Goal: Task Accomplishment & Management: Use online tool/utility

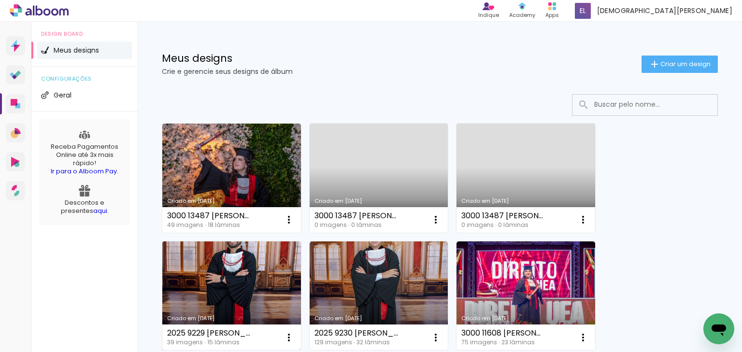
click at [207, 284] on link "Criado em [DATE]" at bounding box center [231, 296] width 139 height 109
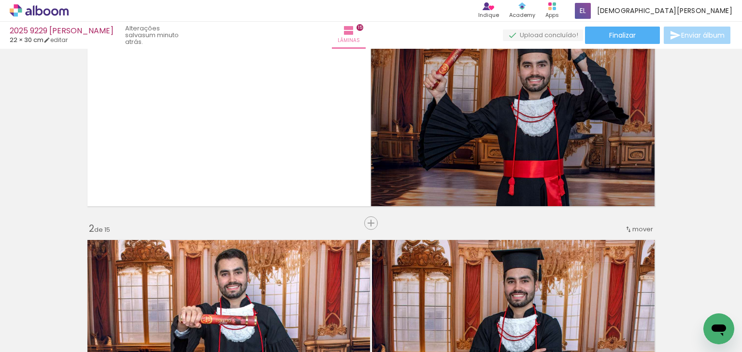
scroll to position [0, 1450]
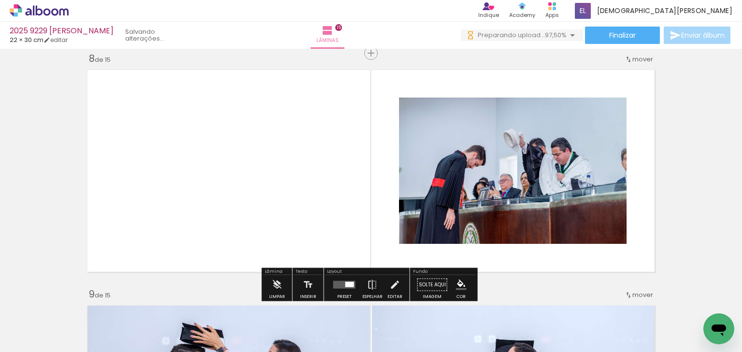
scroll to position [0, 1504]
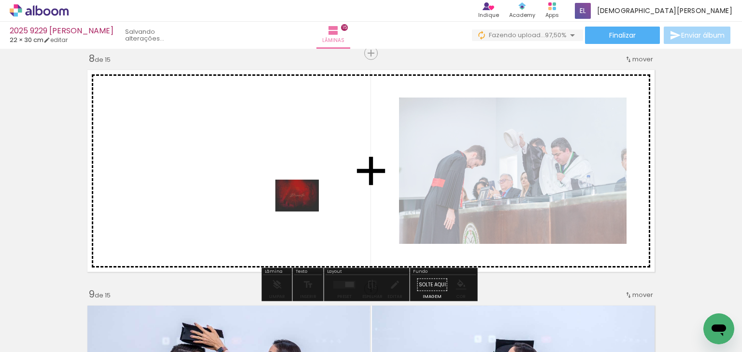
drag, startPoint x: 678, startPoint y: 282, endPoint x: 298, endPoint y: 204, distance: 388.5
click at [298, 204] on quentale-workspace at bounding box center [371, 176] width 742 height 352
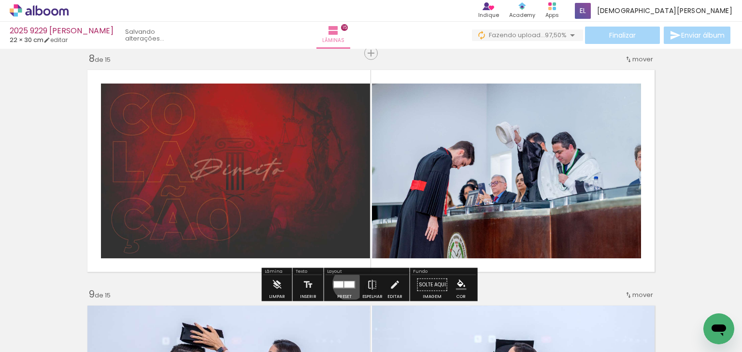
click at [347, 284] on div at bounding box center [350, 285] width 10 height 6
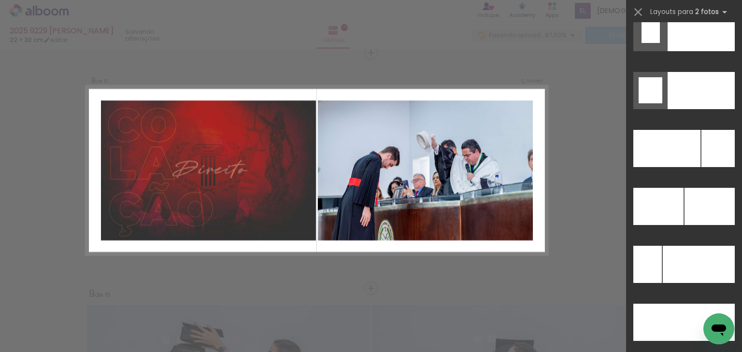
scroll to position [4302, 0]
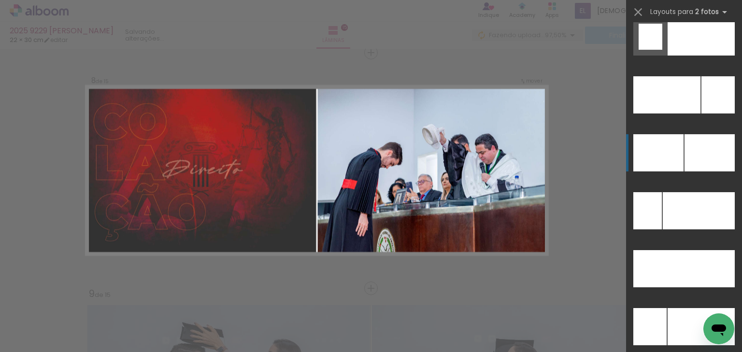
click at [696, 157] on div at bounding box center [710, 152] width 50 height 37
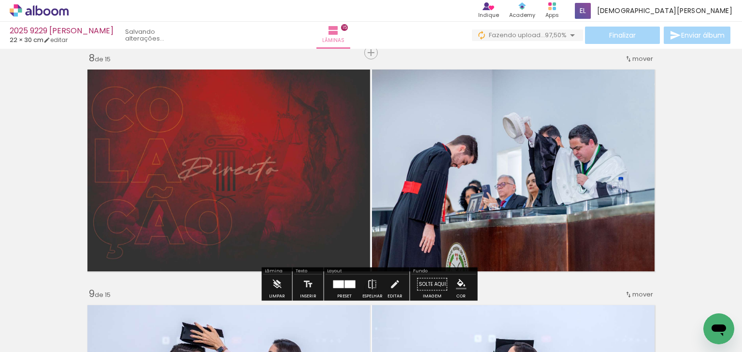
click at [696, 157] on div "Inserir lâmina 1 de 15 Inserir lâmina 2 de 15 Inserir lâmina 3 de 15 Inserir lâ…" at bounding box center [371, 275] width 742 height 3773
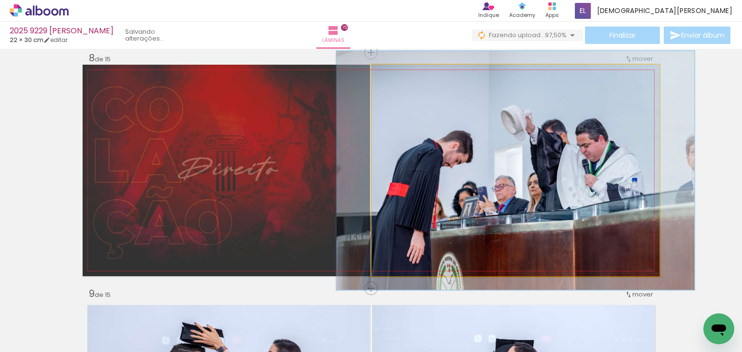
drag, startPoint x: 394, startPoint y: 75, endPoint x: 399, endPoint y: 74, distance: 4.9
type paper-slider "114"
click at [399, 74] on div at bounding box center [399, 75] width 9 height 9
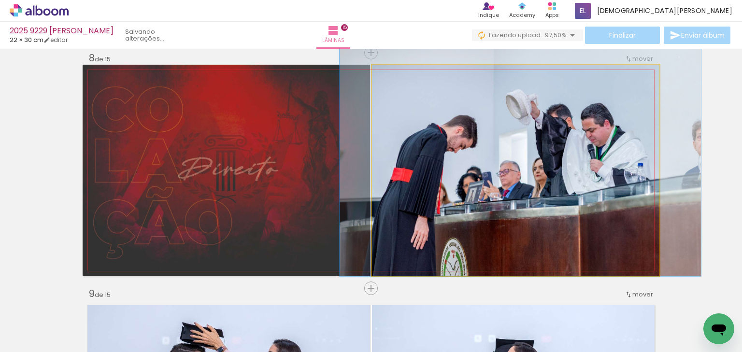
drag, startPoint x: 544, startPoint y: 119, endPoint x: 548, endPoint y: 80, distance: 39.4
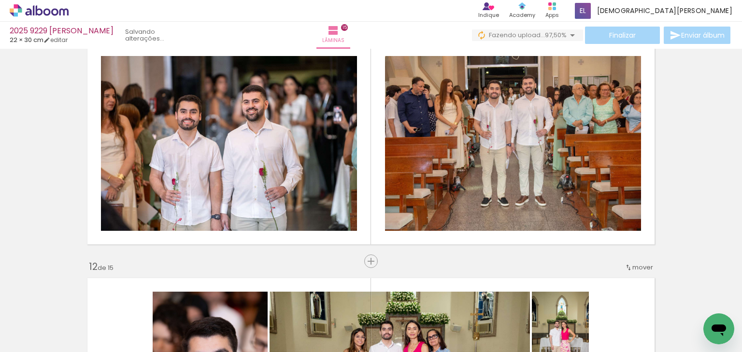
scroll to position [2359, 0]
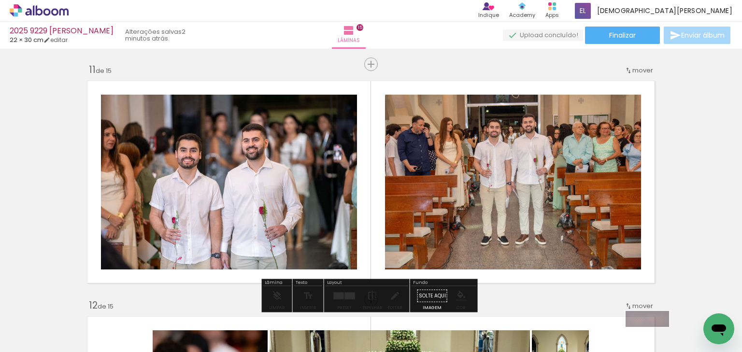
drag, startPoint x: 661, startPoint y: 326, endPoint x: 655, endPoint y: 339, distance: 14.5
click at [655, 339] on quentale-thumb at bounding box center [649, 320] width 54 height 56
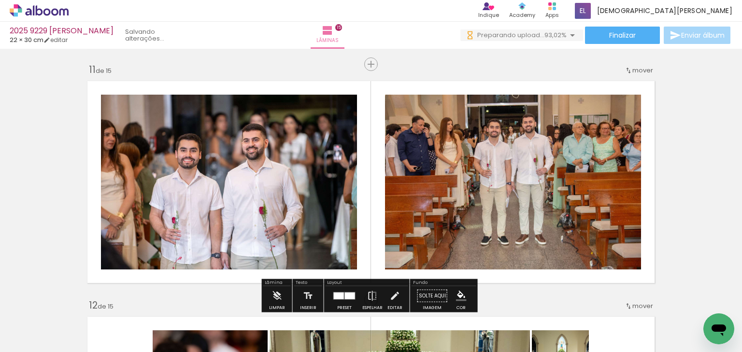
scroll to position [0, 1667]
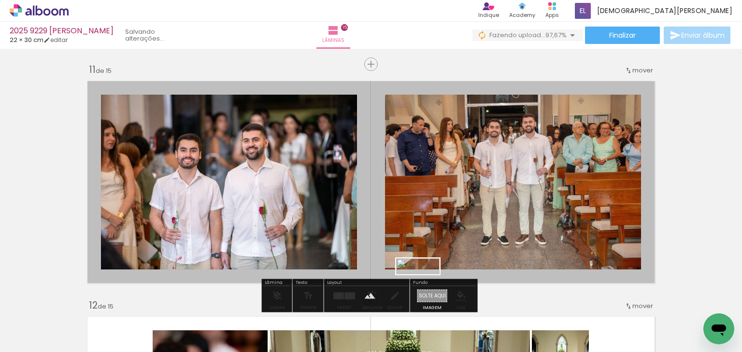
drag, startPoint x: 642, startPoint y: 294, endPoint x: 425, endPoint y: 288, distance: 217.1
click at [425, 288] on quentale-workspace at bounding box center [371, 176] width 742 height 352
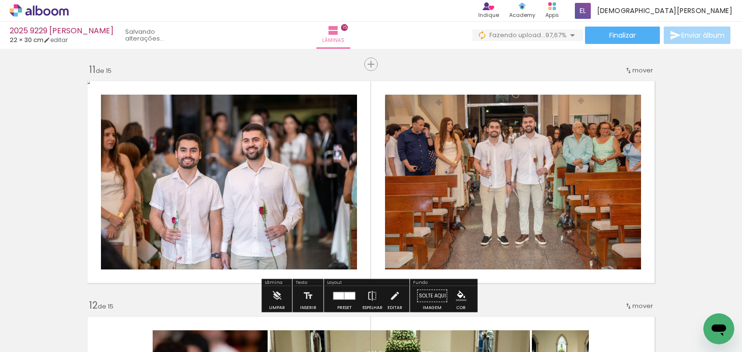
click at [195, 127] on paper-item at bounding box center [199, 127] width 17 height 7
click at [197, 164] on iron-icon "color picker" at bounding box center [201, 166] width 12 height 9
drag, startPoint x: 202, startPoint y: 80, endPoint x: 350, endPoint y: 77, distance: 147.9
click at [0, 0] on paper-item "#ffffff" at bounding box center [0, 0] width 0 height 0
drag, startPoint x: 482, startPoint y: 125, endPoint x: 481, endPoint y: 137, distance: 12.6
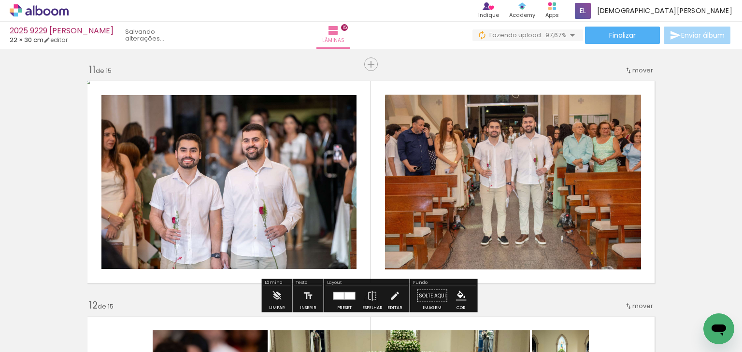
click at [482, 125] on paper-item at bounding box center [483, 127] width 17 height 7
click at [479, 164] on iron-icon "color picker" at bounding box center [485, 166] width 12 height 9
click at [486, 79] on paper-item "#ffffff" at bounding box center [487, 83] width 10 height 10
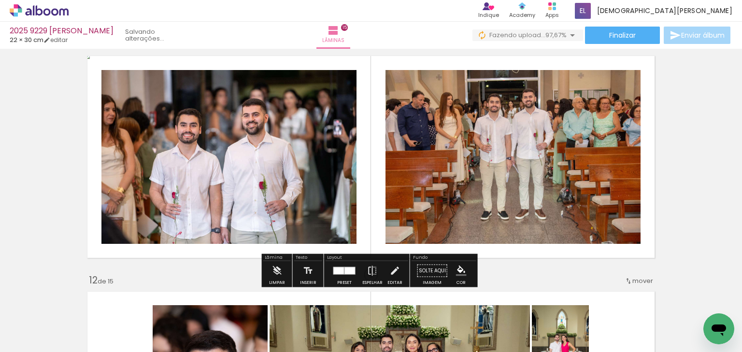
scroll to position [2397, 0]
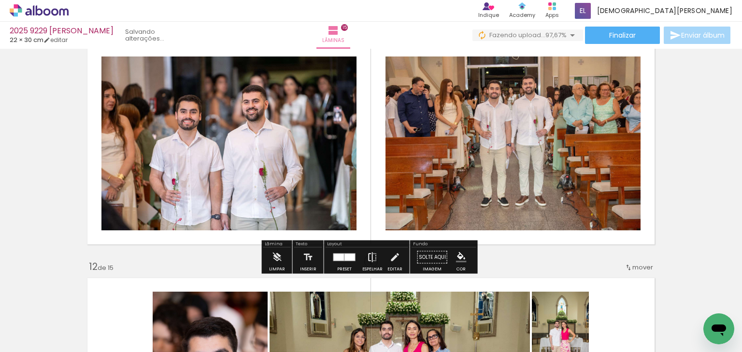
click at [369, 259] on iron-icon at bounding box center [372, 257] width 11 height 19
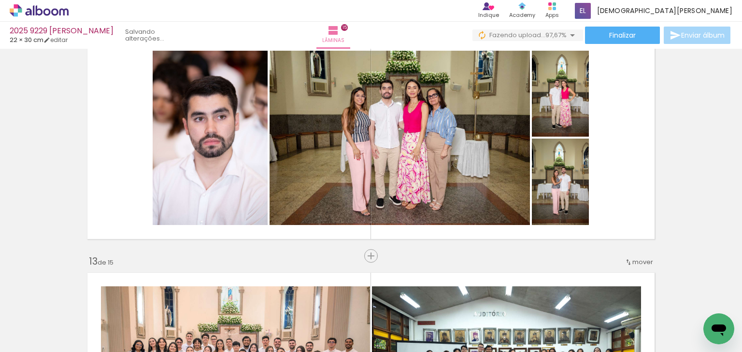
scroll to position [2629, 0]
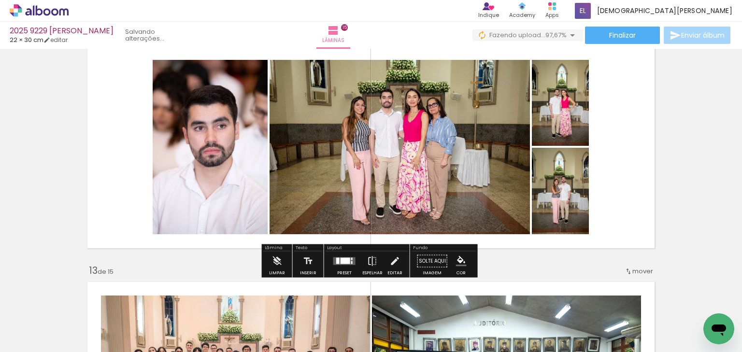
click at [346, 259] on div at bounding box center [346, 261] width 10 height 6
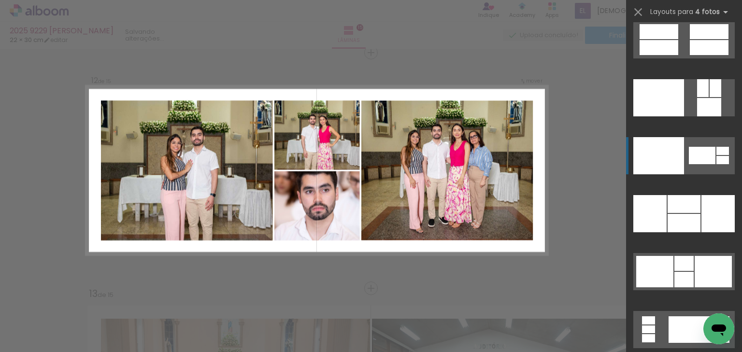
scroll to position [19713, 0]
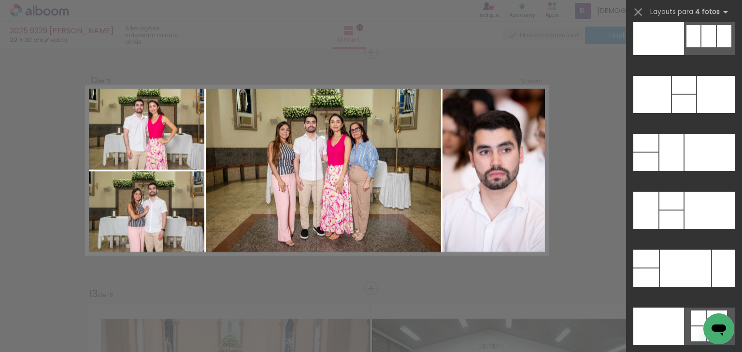
scroll to position [19365, 0]
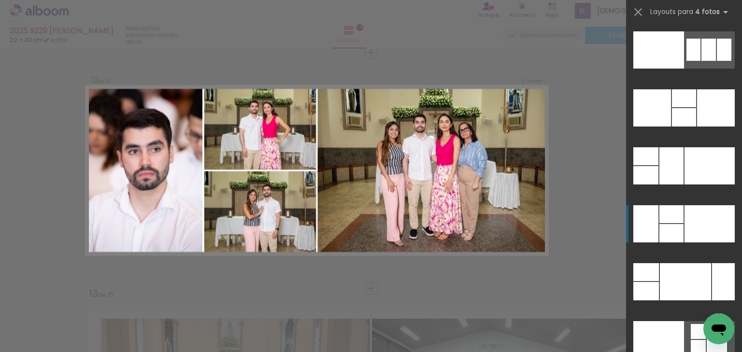
click at [687, 218] on div at bounding box center [710, 223] width 50 height 37
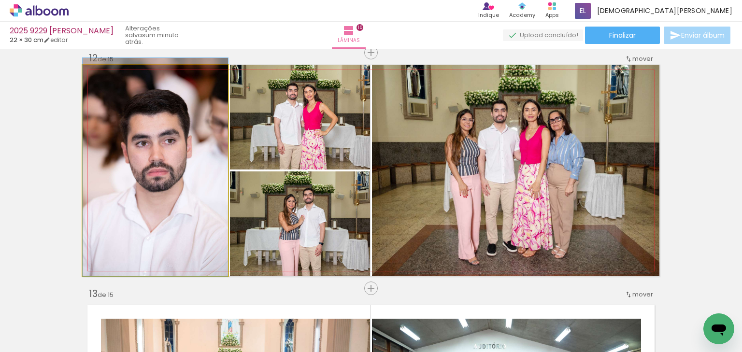
drag, startPoint x: 143, startPoint y: 160, endPoint x: 142, endPoint y: 131, distance: 29.0
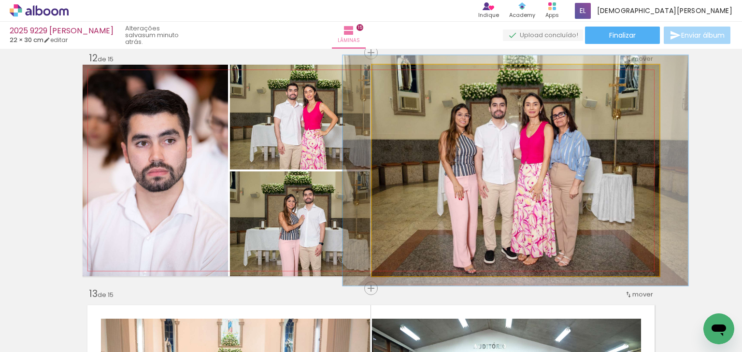
type paper-slider "109"
click at [395, 72] on div at bounding box center [397, 75] width 9 height 9
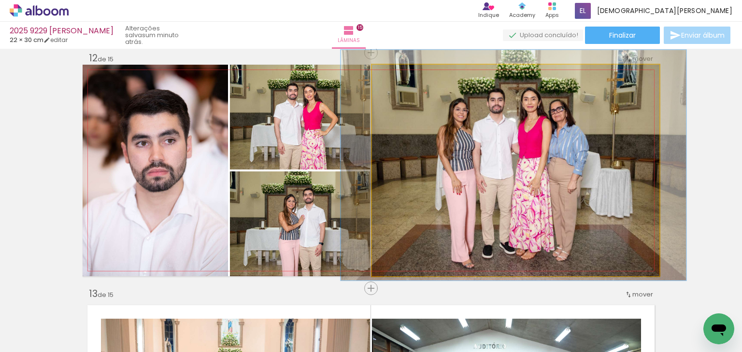
drag, startPoint x: 478, startPoint y: 148, endPoint x: 476, endPoint y: 143, distance: 5.7
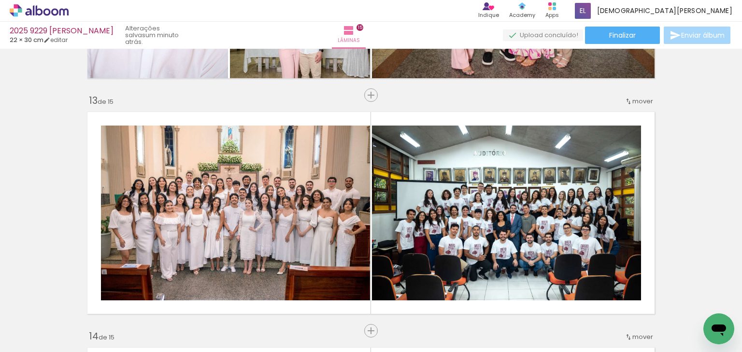
scroll to position [2838, 0]
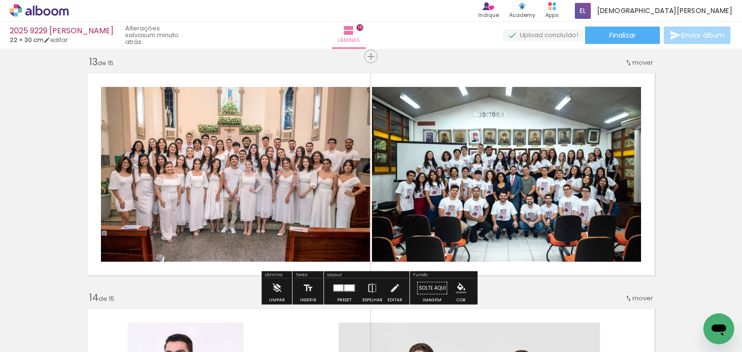
click at [345, 287] on div at bounding box center [350, 288] width 10 height 6
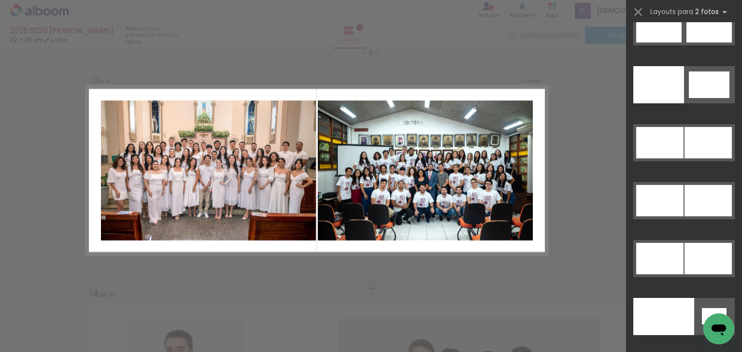
scroll to position [5178, 0]
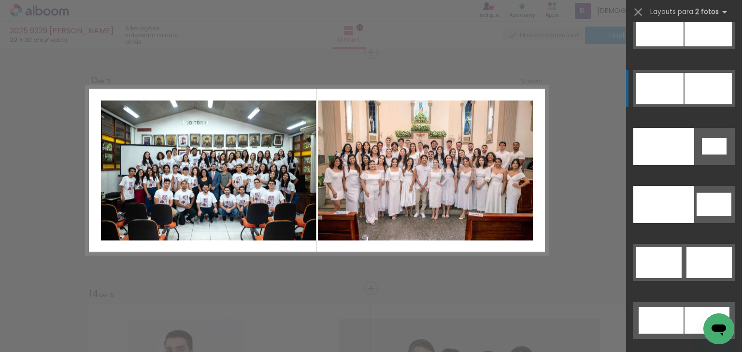
click at [698, 91] on div at bounding box center [708, 88] width 47 height 31
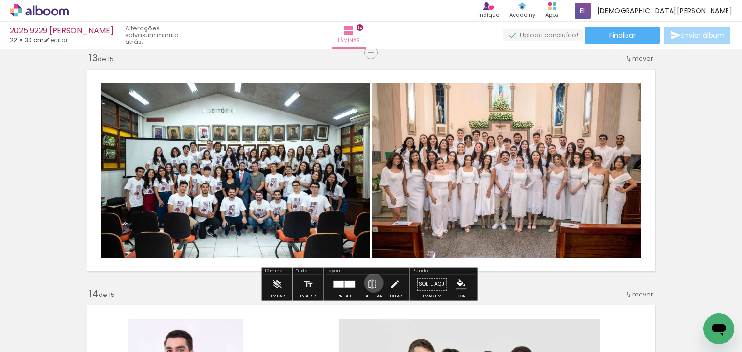
click at [372, 283] on iron-icon at bounding box center [372, 284] width 11 height 19
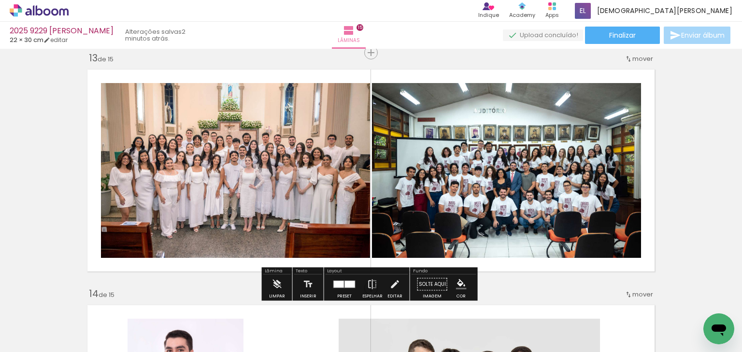
click at [156, 169] on quentale-photo at bounding box center [235, 170] width 269 height 175
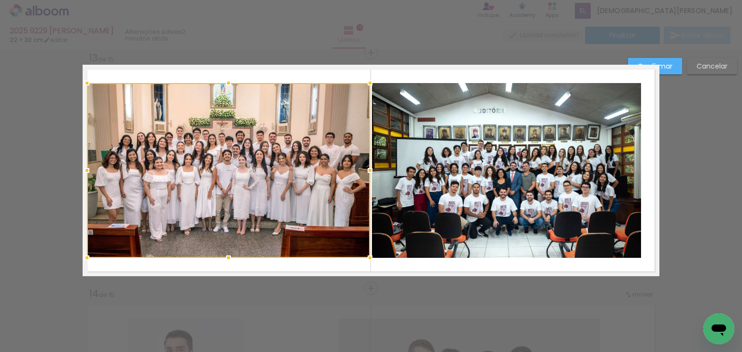
drag, startPoint x: 94, startPoint y: 170, endPoint x: 83, endPoint y: 170, distance: 10.6
click at [83, 170] on div at bounding box center [86, 170] width 19 height 19
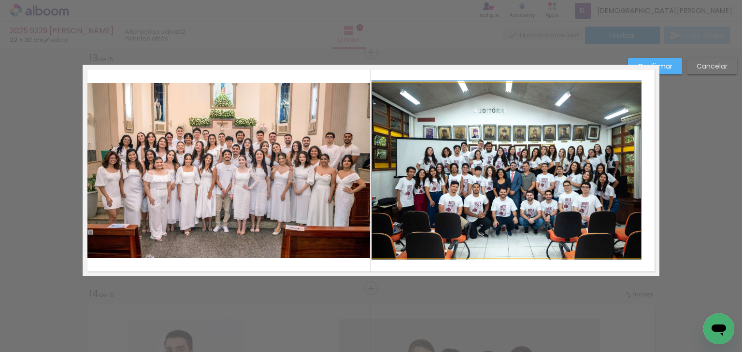
click at [514, 168] on quentale-photo at bounding box center [506, 170] width 269 height 175
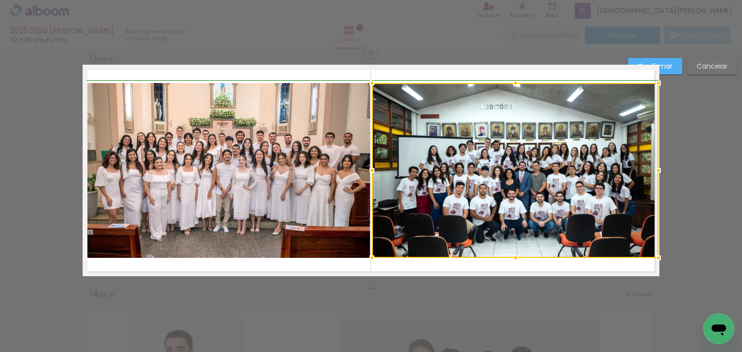
drag, startPoint x: 639, startPoint y: 169, endPoint x: 651, endPoint y: 168, distance: 12.1
click at [651, 168] on div at bounding box center [658, 170] width 19 height 19
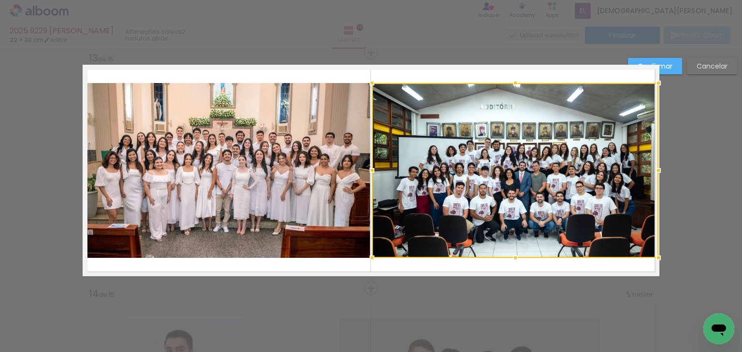
click at [101, 174] on quentale-photo at bounding box center [228, 170] width 283 height 175
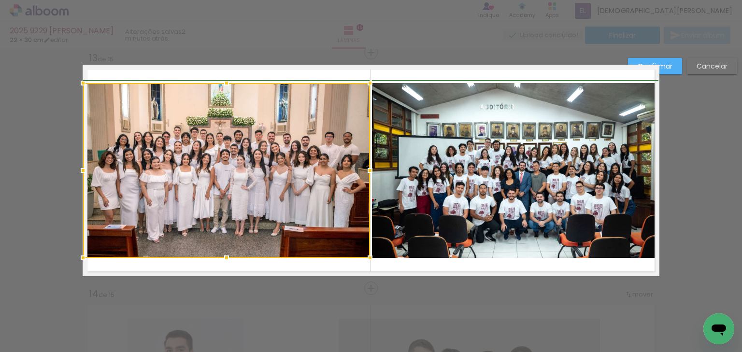
click at [83, 170] on div at bounding box center [82, 170] width 19 height 19
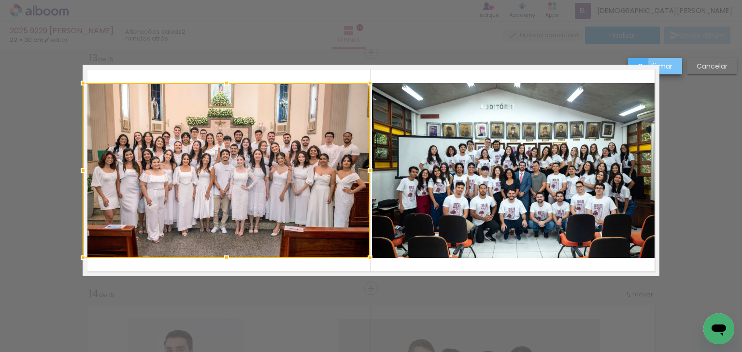
click at [0, 0] on slot "Confirmar" at bounding box center [0, 0] width 0 height 0
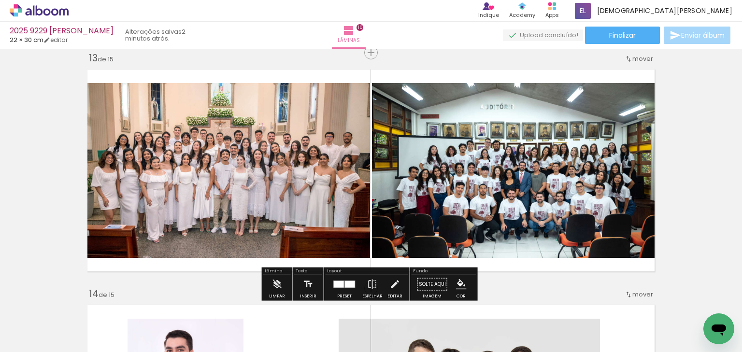
click at [178, 116] on paper-item at bounding box center [181, 116] width 17 height 7
click at [178, 151] on iron-icon "color picker" at bounding box center [182, 154] width 12 height 9
click at [182, 157] on paper-item "#000000" at bounding box center [184, 158] width 10 height 10
click at [468, 113] on paper-item at bounding box center [470, 116] width 17 height 7
click at [469, 154] on iron-icon "color picker" at bounding box center [472, 154] width 12 height 9
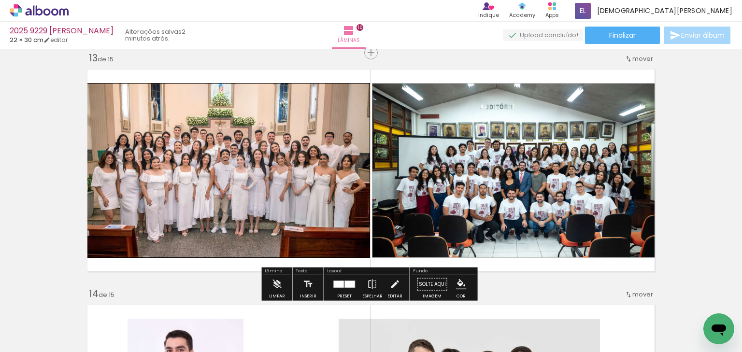
click at [473, 159] on paper-item "#000000" at bounding box center [474, 158] width 10 height 10
drag, startPoint x: 695, startPoint y: 138, endPoint x: 742, endPoint y: 130, distance: 47.5
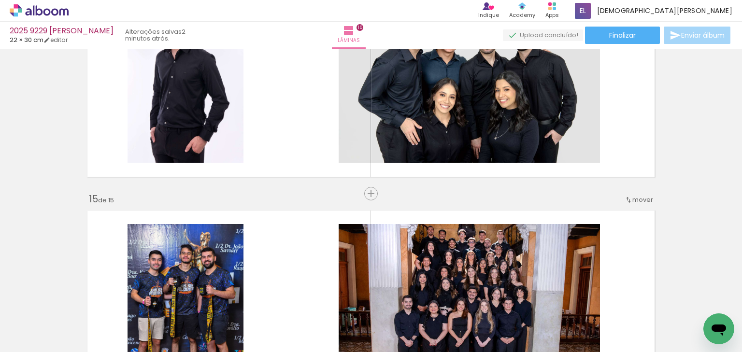
scroll to position [3190, 0]
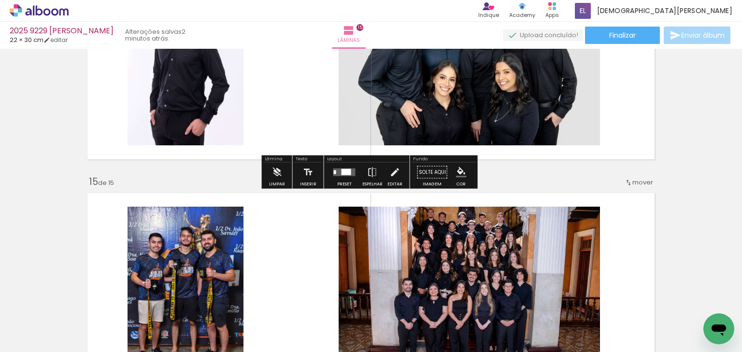
click at [356, 170] on paper-button "Preset" at bounding box center [344, 175] width 31 height 25
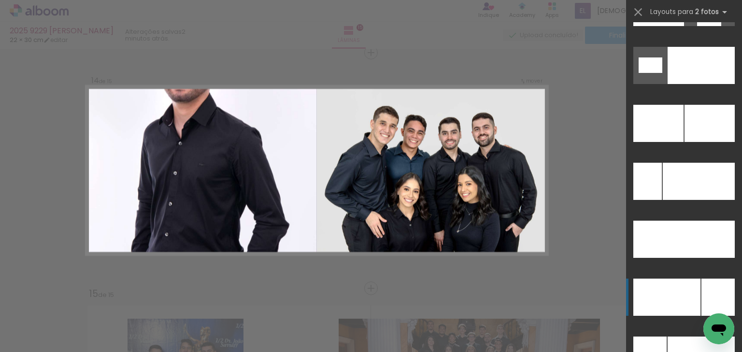
scroll to position [4318, 0]
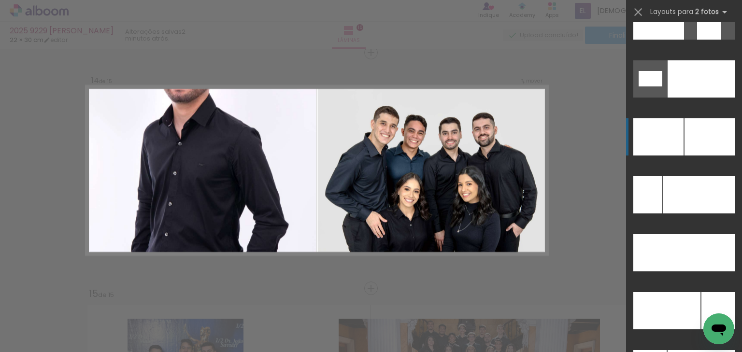
click at [702, 141] on div at bounding box center [710, 136] width 50 height 37
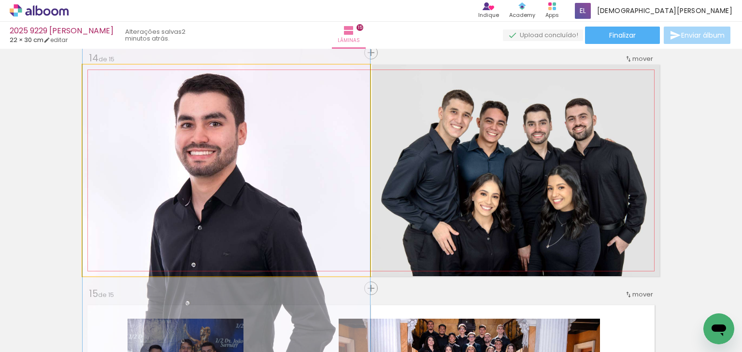
drag, startPoint x: 271, startPoint y: 115, endPoint x: 278, endPoint y: 206, distance: 91.1
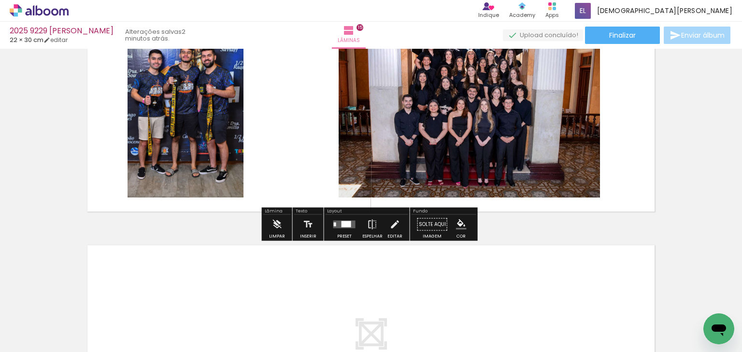
scroll to position [3387, 0]
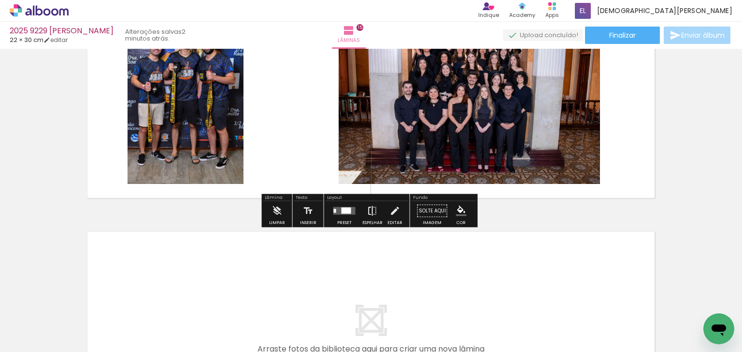
click at [370, 207] on iron-icon at bounding box center [372, 211] width 11 height 19
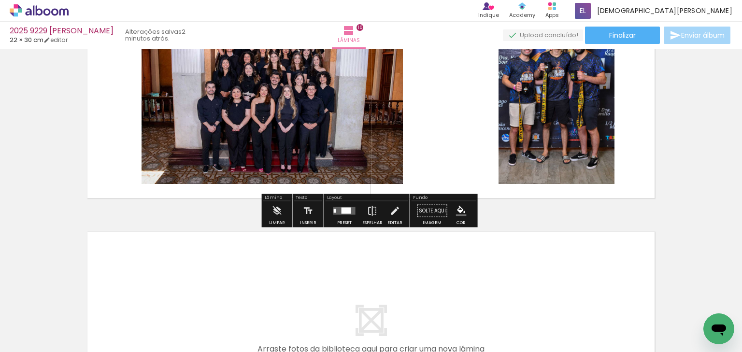
click at [372, 210] on iron-icon at bounding box center [372, 211] width 11 height 19
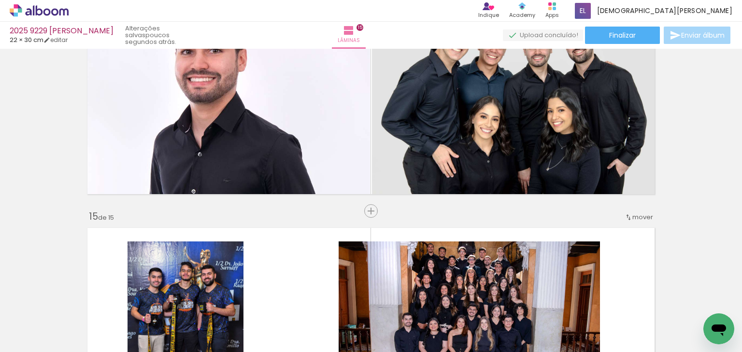
scroll to position [3194, 0]
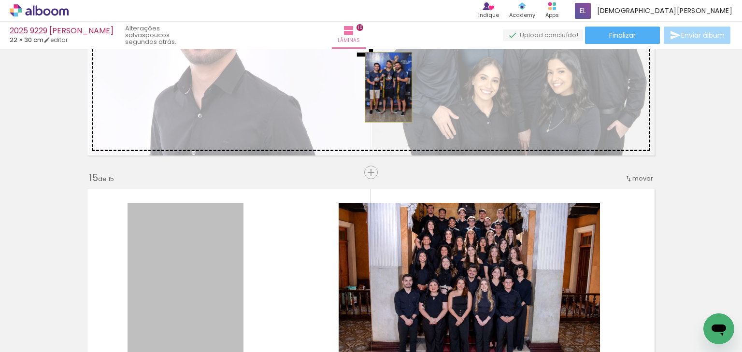
drag, startPoint x: 193, startPoint y: 245, endPoint x: 386, endPoint y: 87, distance: 249.2
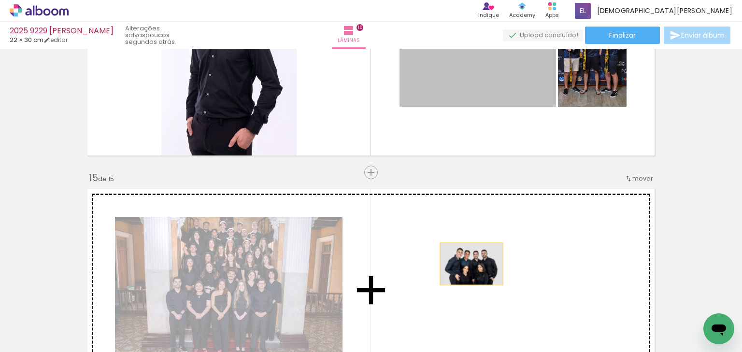
drag, startPoint x: 463, startPoint y: 86, endPoint x: 470, endPoint y: 264, distance: 178.9
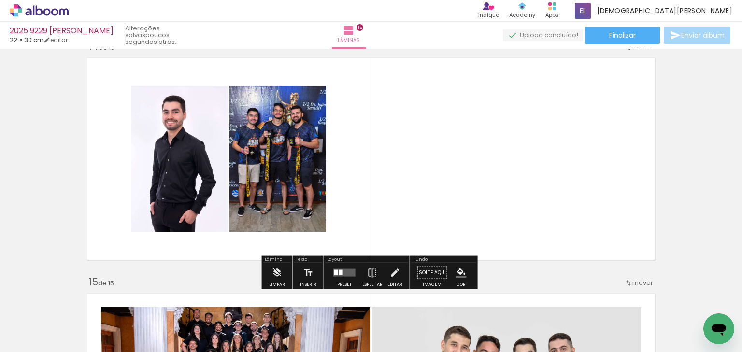
scroll to position [3078, 0]
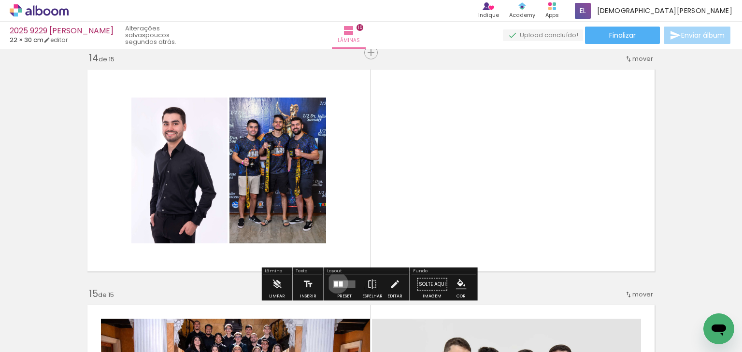
click at [335, 283] on div at bounding box center [336, 284] width 4 height 5
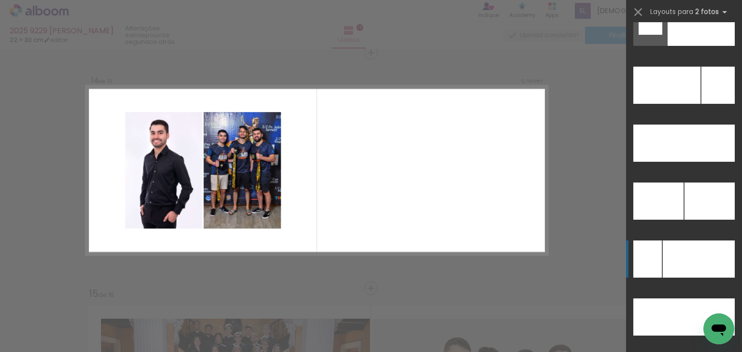
scroll to position [4362, 0]
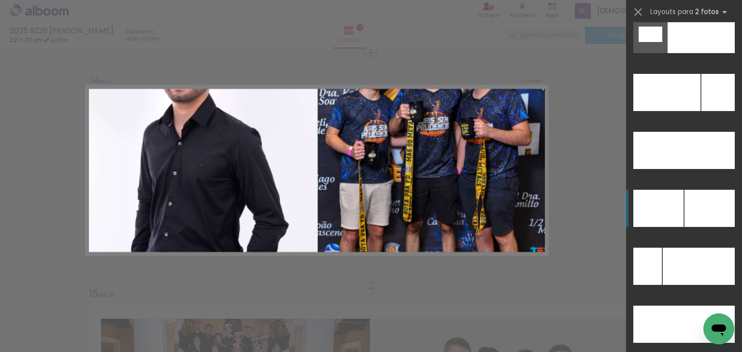
click at [702, 210] on div at bounding box center [710, 208] width 50 height 37
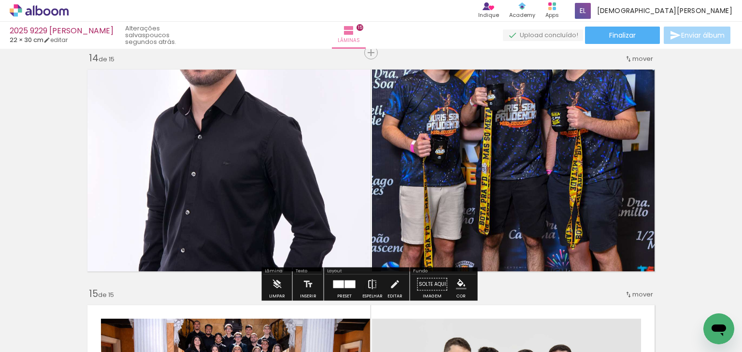
click at [369, 287] on iron-icon at bounding box center [372, 284] width 11 height 19
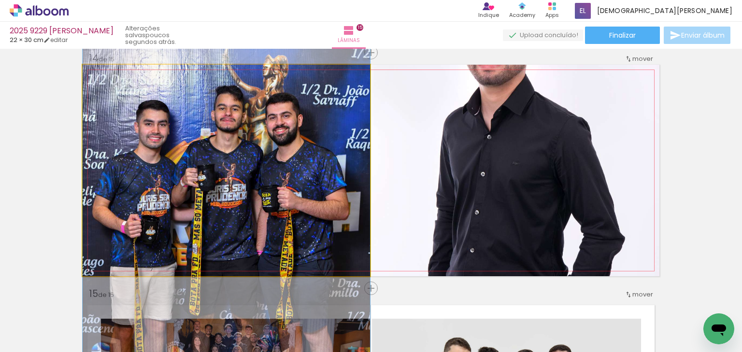
drag, startPoint x: 296, startPoint y: 122, endPoint x: 323, endPoint y: 197, distance: 79.6
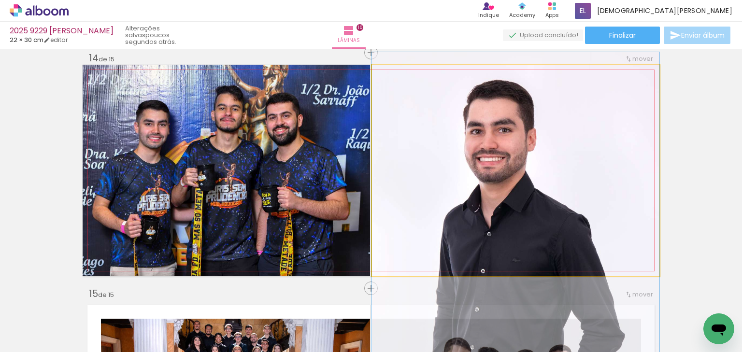
drag, startPoint x: 521, startPoint y: 104, endPoint x: 519, endPoint y: 201, distance: 97.1
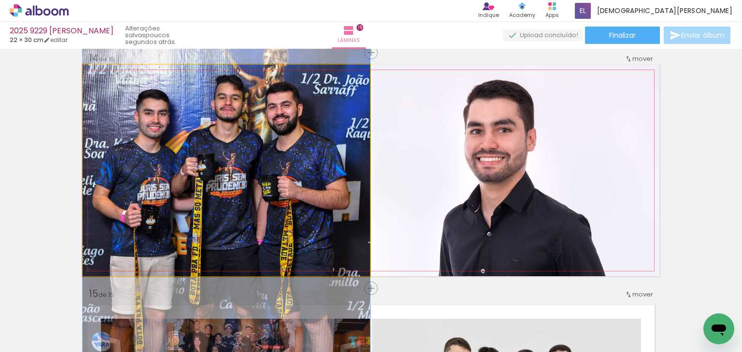
drag, startPoint x: 173, startPoint y: 174, endPoint x: 175, endPoint y: 166, distance: 8.0
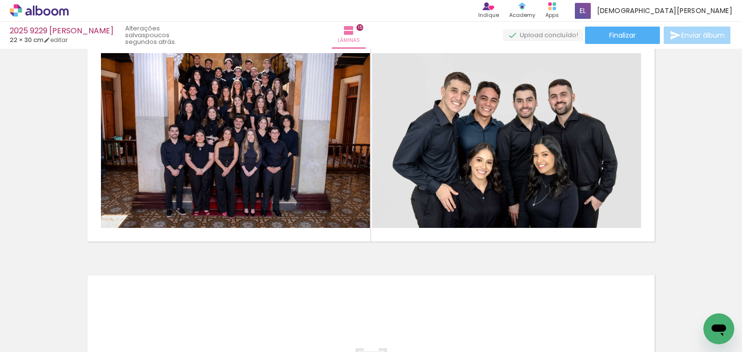
scroll to position [3348, 0]
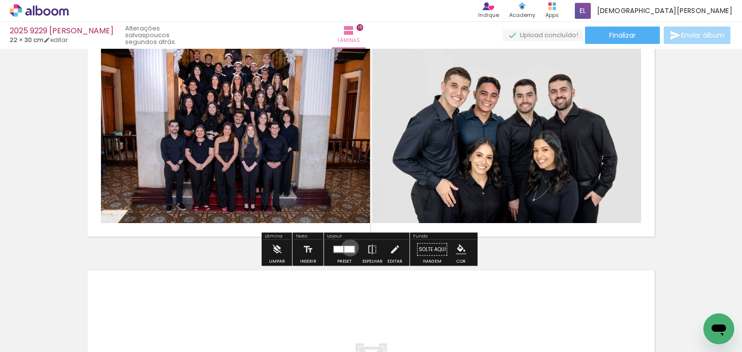
drag, startPoint x: 348, startPoint y: 247, endPoint x: 501, endPoint y: 181, distance: 166.9
click at [350, 244] on div at bounding box center [344, 249] width 26 height 19
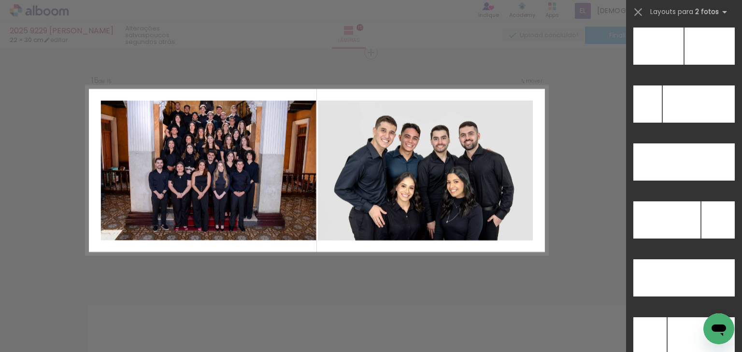
scroll to position [4248, 0]
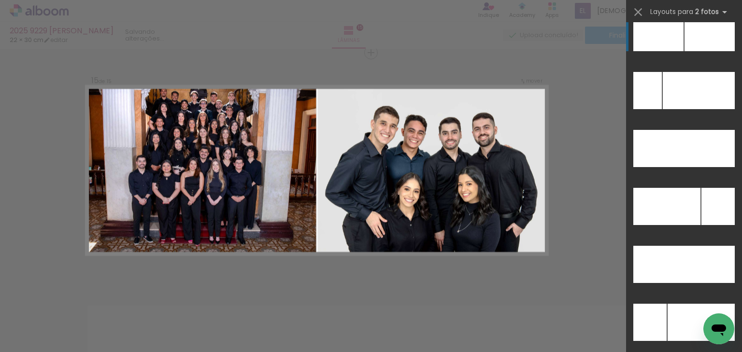
click at [691, 40] on div at bounding box center [710, 32] width 50 height 37
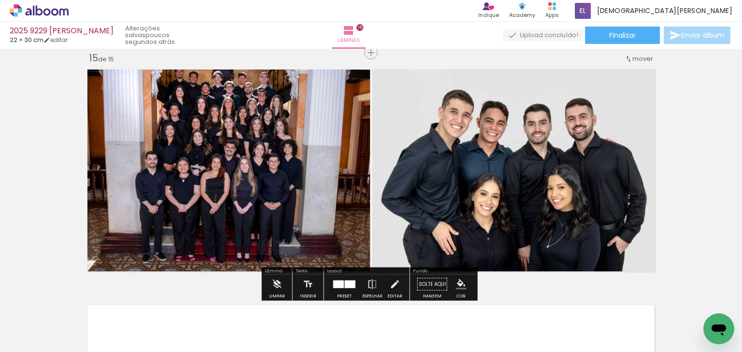
click at [367, 283] on iron-icon at bounding box center [372, 284] width 11 height 19
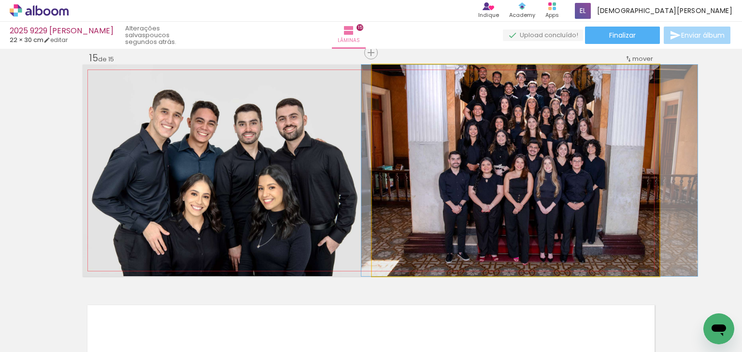
drag, startPoint x: 537, startPoint y: 147, endPoint x: 551, endPoint y: 158, distance: 17.6
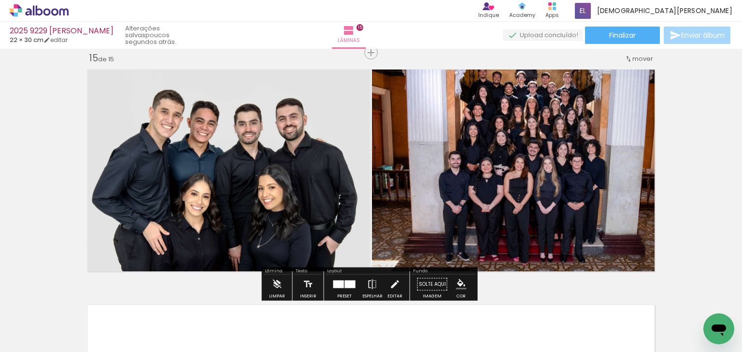
click at [519, 117] on quentale-photo at bounding box center [516, 171] width 288 height 212
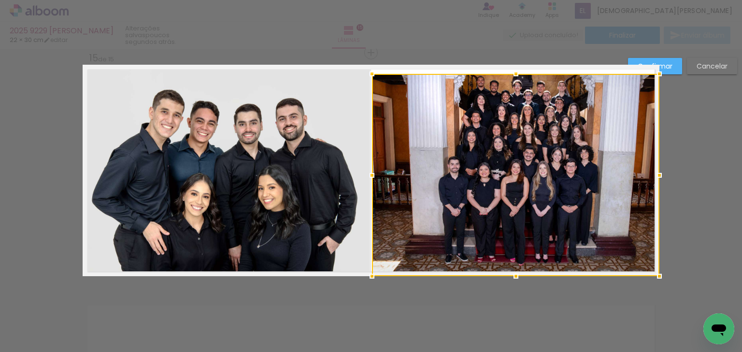
drag, startPoint x: 514, startPoint y: 62, endPoint x: 514, endPoint y: 72, distance: 9.2
click at [514, 72] on div at bounding box center [515, 73] width 19 height 19
click at [514, 72] on quentale-layouter at bounding box center [371, 171] width 577 height 212
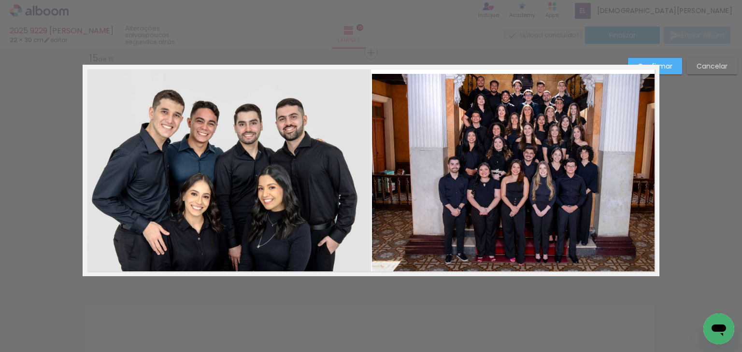
click at [514, 254] on quentale-photo at bounding box center [516, 175] width 288 height 202
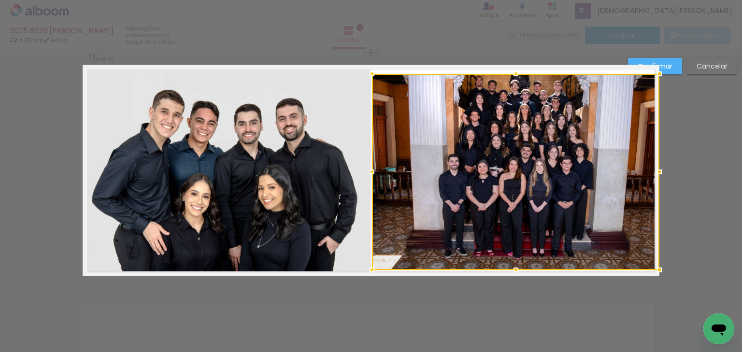
click at [514, 269] on div at bounding box center [515, 269] width 19 height 19
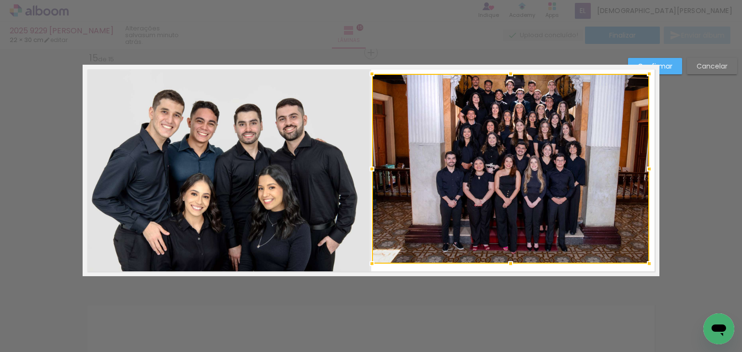
drag, startPoint x: 654, startPoint y: 270, endPoint x: 644, endPoint y: 265, distance: 11.5
click at [644, 265] on div at bounding box center [649, 263] width 19 height 19
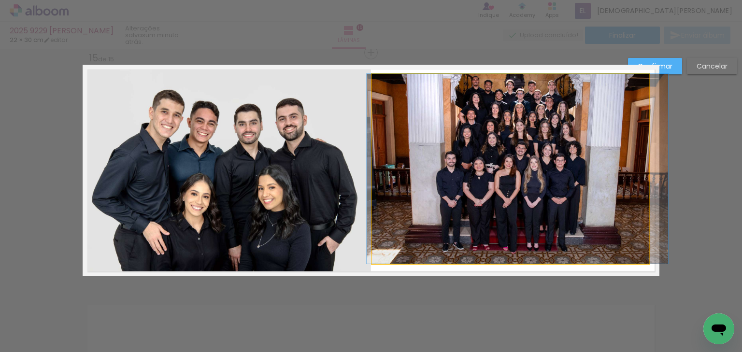
drag, startPoint x: 383, startPoint y: 100, endPoint x: 370, endPoint y: 81, distance: 22.9
click at [382, 98] on quentale-photo at bounding box center [510, 169] width 277 height 190
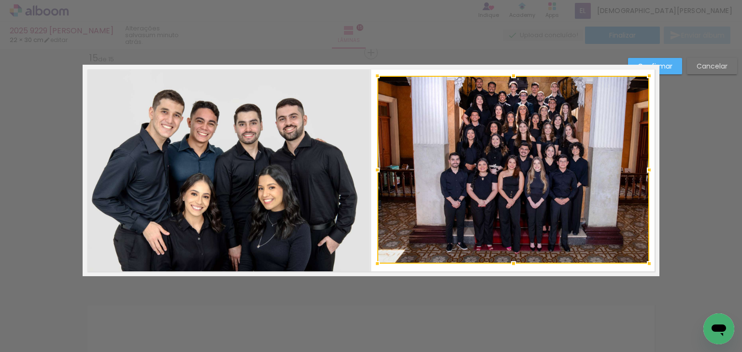
click at [375, 78] on div at bounding box center [377, 75] width 19 height 19
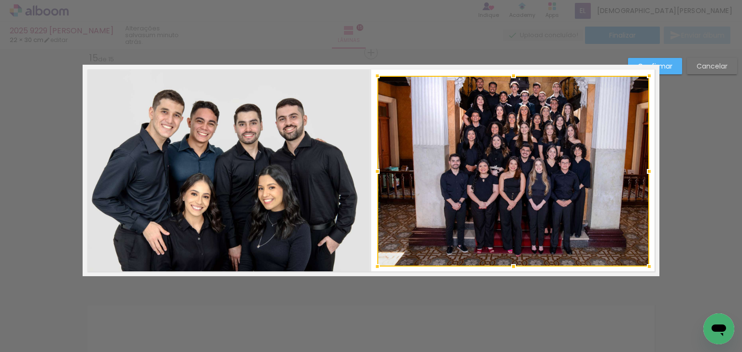
drag, startPoint x: 509, startPoint y: 261, endPoint x: 514, endPoint y: 264, distance: 5.6
click at [514, 264] on div at bounding box center [513, 266] width 19 height 19
click at [670, 59] on paper-button "Confirmar" at bounding box center [655, 66] width 54 height 16
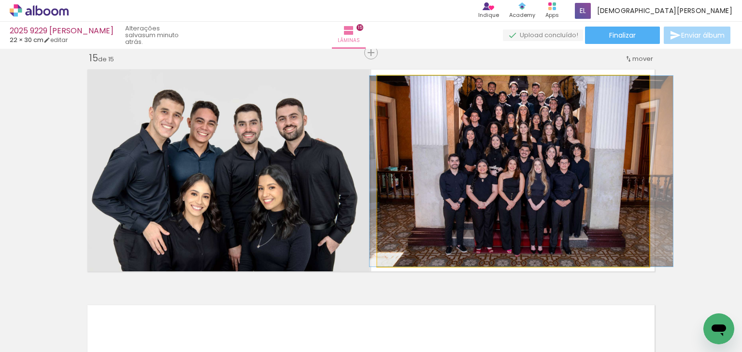
drag, startPoint x: 583, startPoint y: 138, endPoint x: 582, endPoint y: 146, distance: 8.3
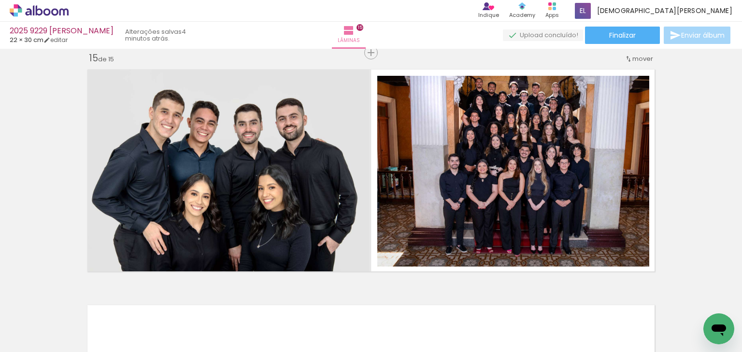
scroll to position [0, 1667]
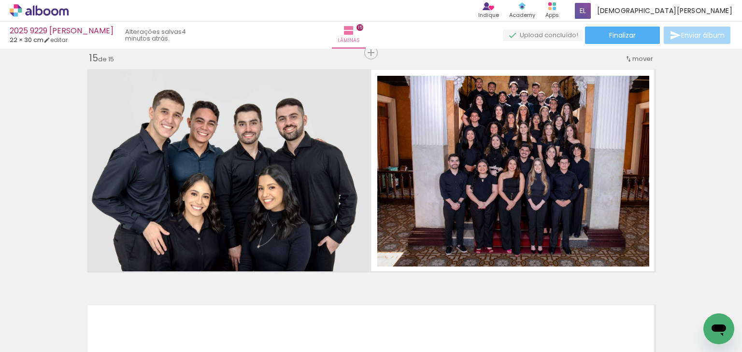
scroll to position [0, 1469]
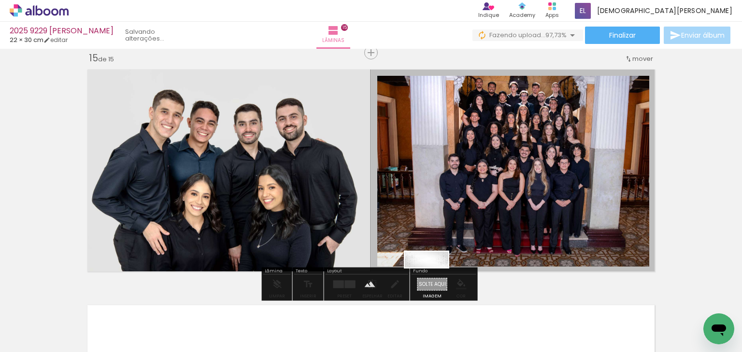
drag, startPoint x: 671, startPoint y: 289, endPoint x: 434, endPoint y: 281, distance: 236.9
click at [434, 281] on quentale-workspace at bounding box center [371, 176] width 742 height 352
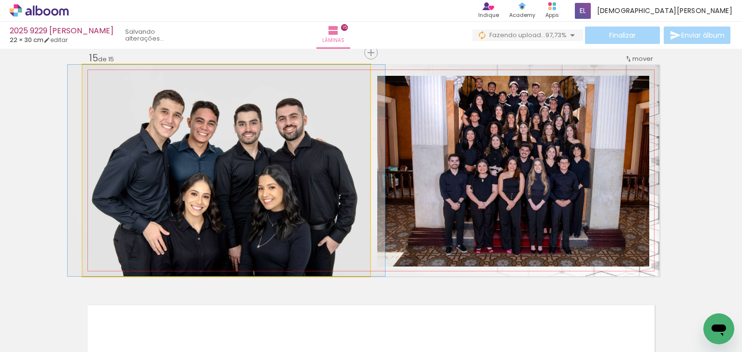
click at [203, 149] on quentale-photo at bounding box center [227, 171] width 288 height 212
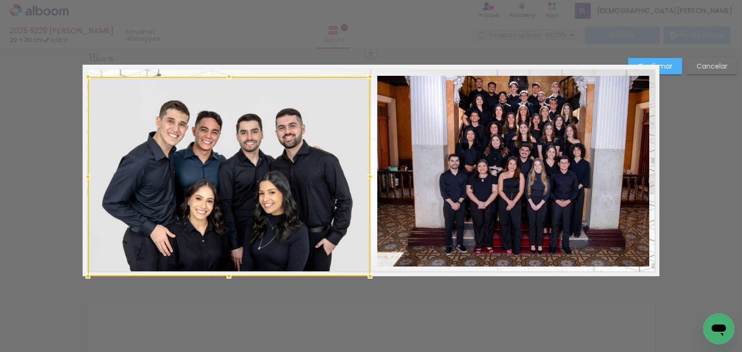
drag, startPoint x: 82, startPoint y: 65, endPoint x: 87, endPoint y: 77, distance: 13.2
click at [87, 77] on div at bounding box center [87, 76] width 19 height 19
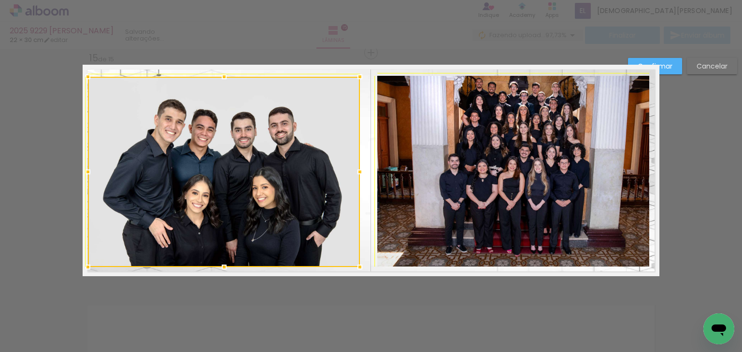
drag, startPoint x: 364, startPoint y: 274, endPoint x: 360, endPoint y: 256, distance: 18.8
click at [360, 256] on album-spread "15 de 15" at bounding box center [371, 171] width 577 height 212
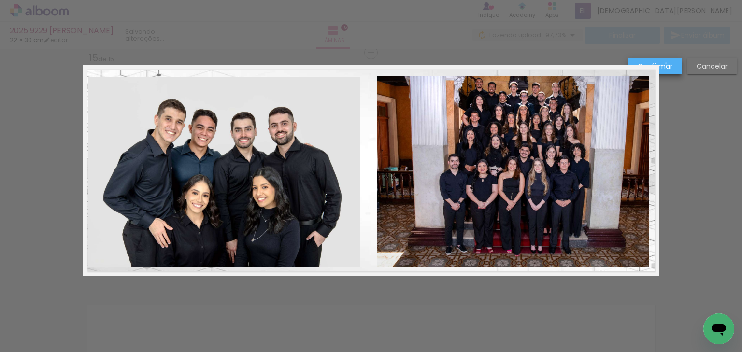
click at [0, 0] on slot "Confirmar" at bounding box center [0, 0] width 0 height 0
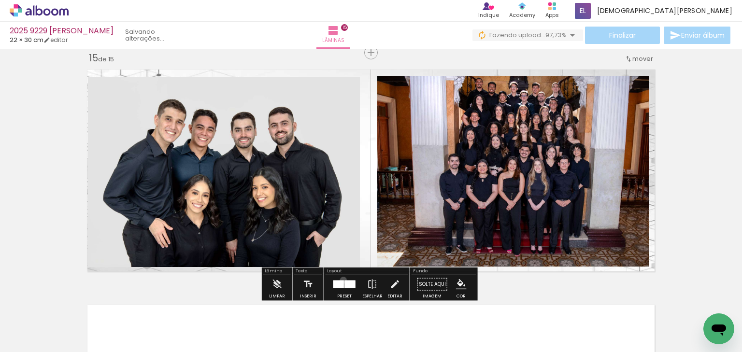
drag, startPoint x: 341, startPoint y: 280, endPoint x: 377, endPoint y: 259, distance: 41.6
click at [0, 0] on slot at bounding box center [0, 0] width 0 height 0
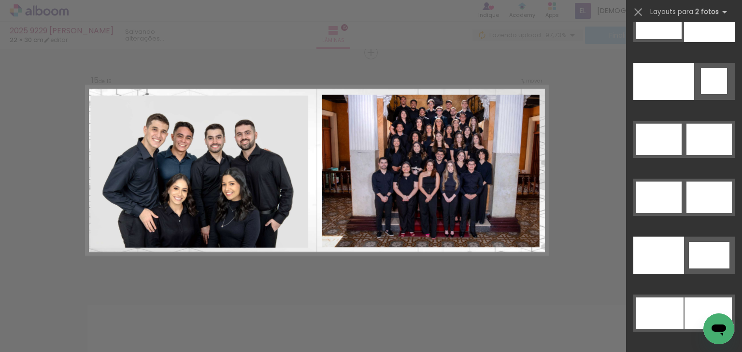
scroll to position [5178, 0]
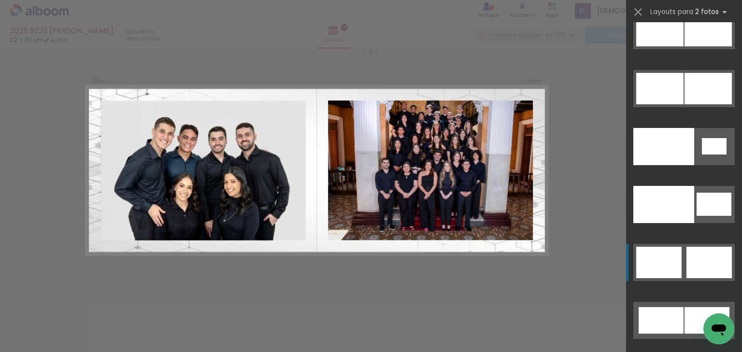
click at [702, 265] on div at bounding box center [709, 262] width 45 height 31
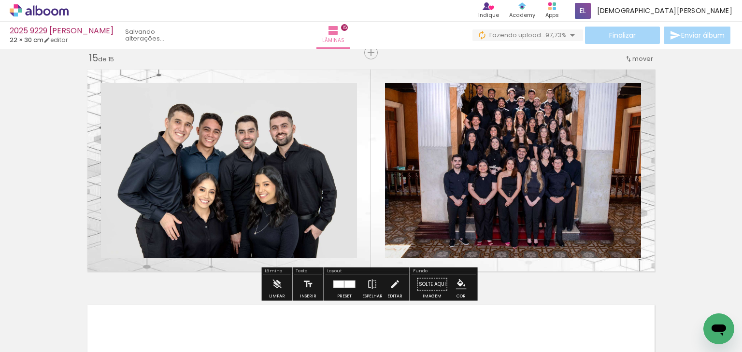
click at [375, 135] on quentale-layouter at bounding box center [371, 171] width 577 height 212
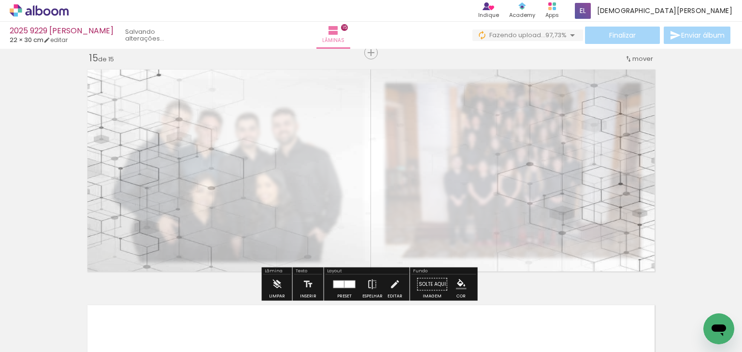
click at [375, 135] on quentale-photo at bounding box center [371, 171] width 577 height 212
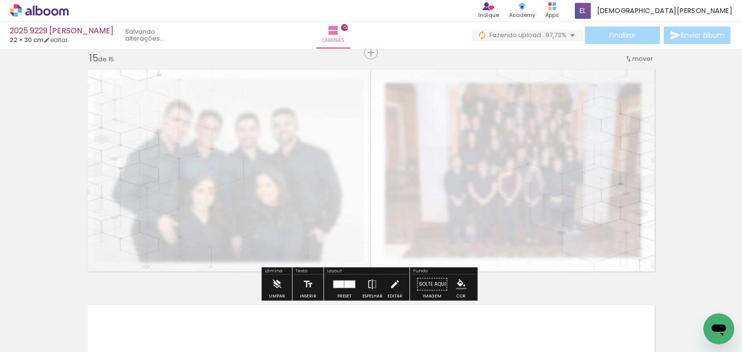
drag, startPoint x: 213, startPoint y: 89, endPoint x: 195, endPoint y: 89, distance: 17.9
type paper-slider "30"
click at [195, 89] on div at bounding box center [206, 89] width 38 height 15
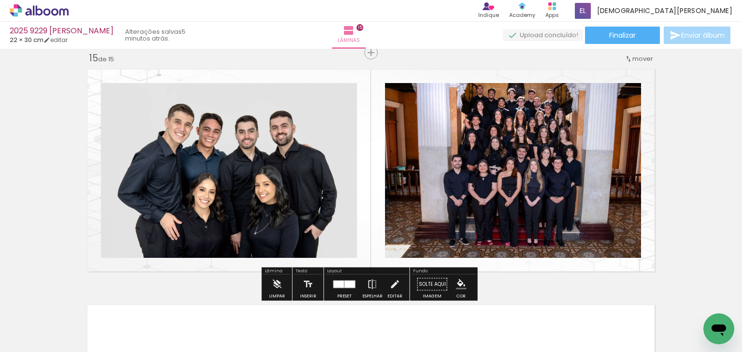
click at [196, 122] on paper-item at bounding box center [199, 122] width 17 height 7
click at [195, 153] on iron-icon "color picker" at bounding box center [201, 154] width 12 height 9
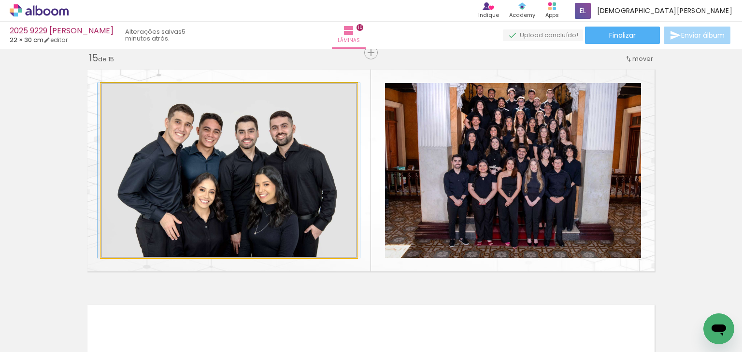
click at [207, 158] on quentale-photo at bounding box center [229, 170] width 256 height 175
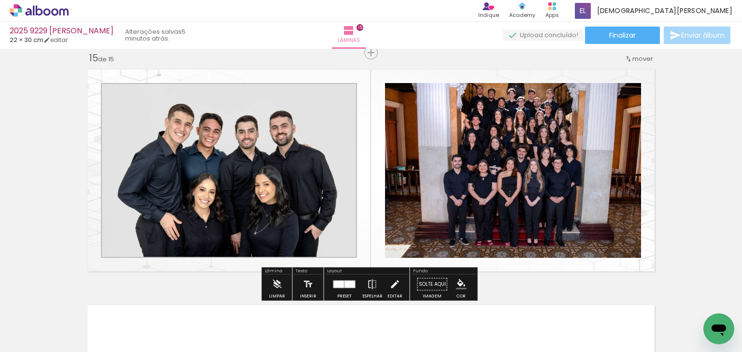
click at [197, 154] on iron-icon "color picker" at bounding box center [201, 154] width 12 height 9
click at [199, 158] on paper-item "#000000" at bounding box center [203, 158] width 10 height 10
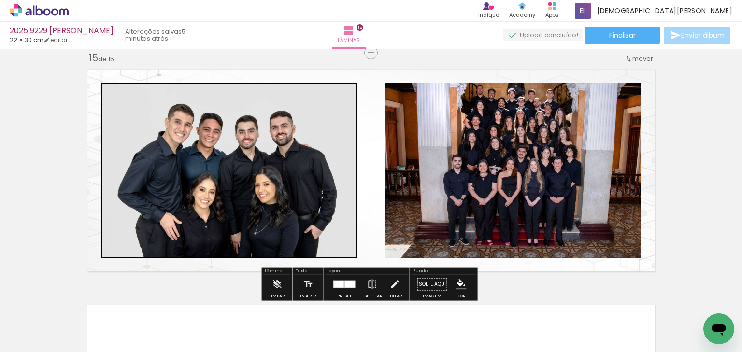
click at [480, 122] on paper-item at bounding box center [483, 122] width 17 height 7
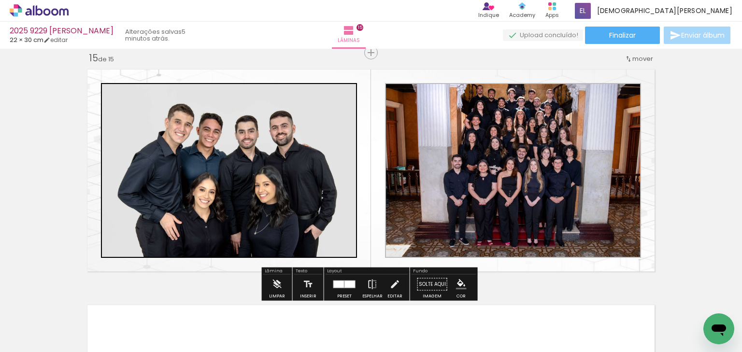
click at [480, 153] on iron-icon "color picker" at bounding box center [485, 154] width 12 height 9
click at [485, 157] on paper-item "#000000" at bounding box center [490, 159] width 10 height 10
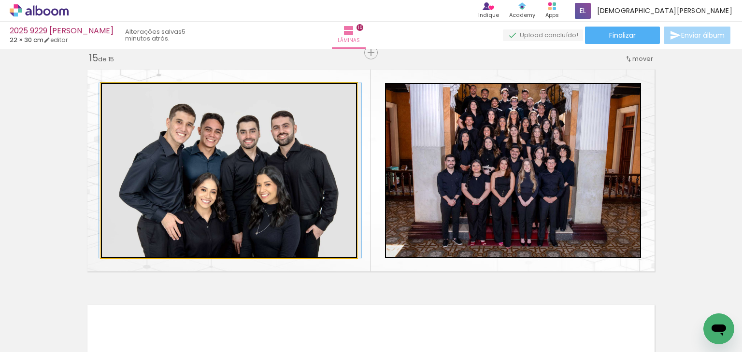
drag, startPoint x: 238, startPoint y: 159, endPoint x: 239, endPoint y: 148, distance: 10.7
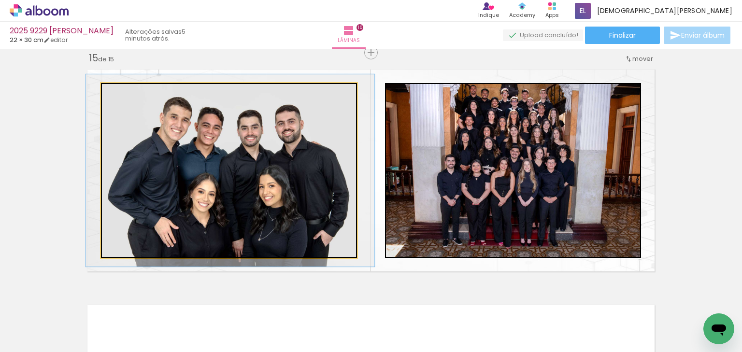
type paper-slider "110"
click at [126, 93] on div at bounding box center [127, 93] width 9 height 9
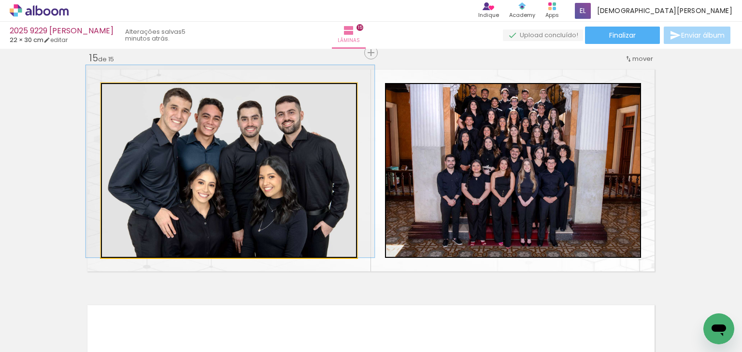
drag, startPoint x: 216, startPoint y: 145, endPoint x: 216, endPoint y: 131, distance: 13.5
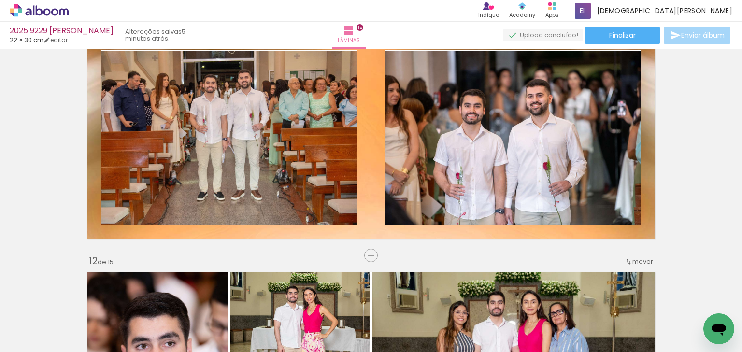
scroll to position [2386, 0]
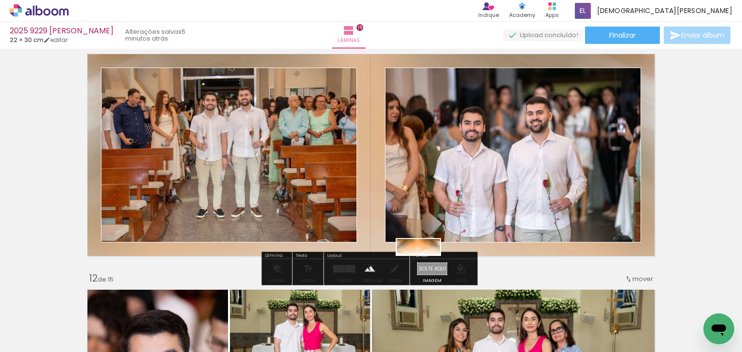
drag, startPoint x: 647, startPoint y: 319, endPoint x: 426, endPoint y: 268, distance: 227.1
click at [426, 268] on quentale-workspace at bounding box center [371, 176] width 742 height 352
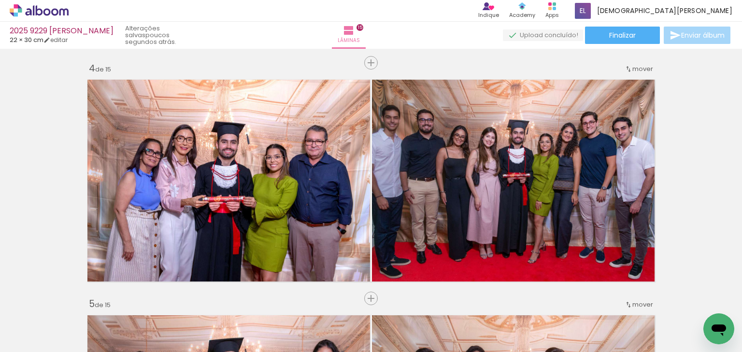
scroll to position [734, 0]
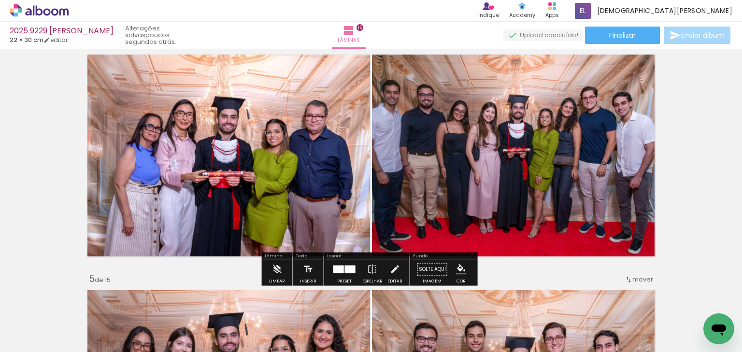
click at [498, 132] on quentale-photo at bounding box center [516, 156] width 288 height 212
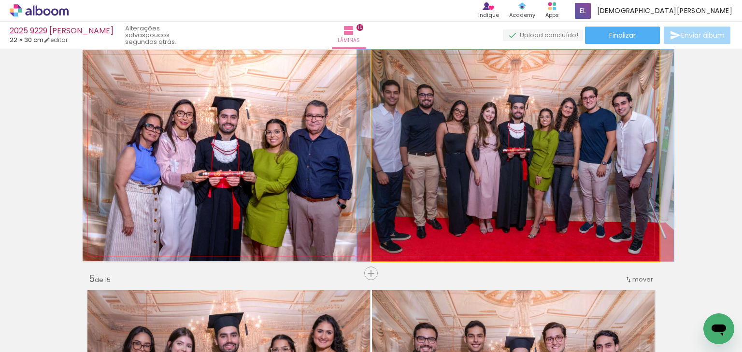
click at [498, 132] on quentale-photo at bounding box center [516, 156] width 288 height 212
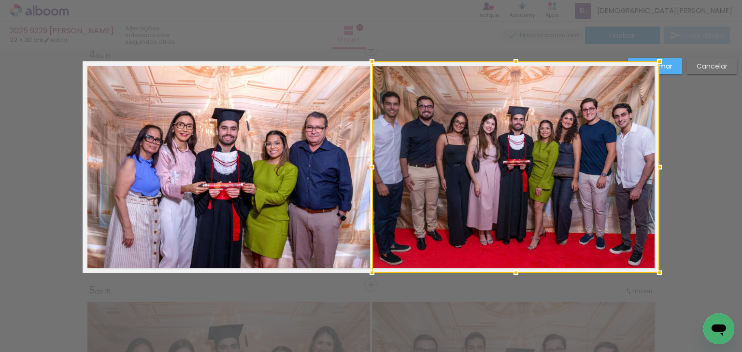
scroll to position [720, 0]
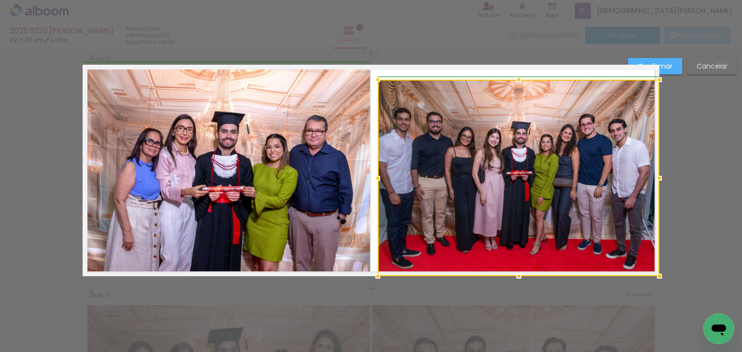
drag, startPoint x: 374, startPoint y: 70, endPoint x: 366, endPoint y: 89, distance: 20.6
click at [366, 89] on album-spread "4 de 15" at bounding box center [371, 171] width 577 height 212
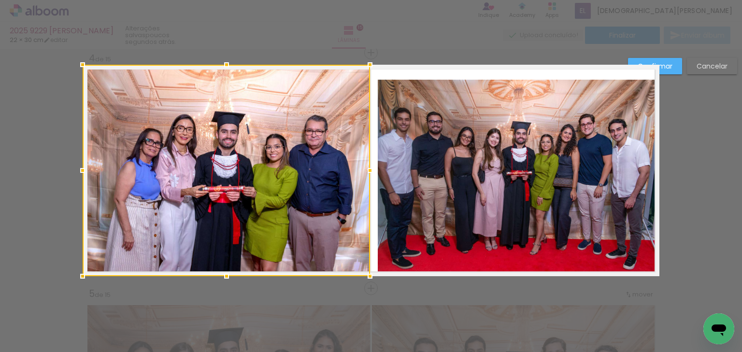
click at [625, 248] on quentale-photo at bounding box center [519, 178] width 282 height 197
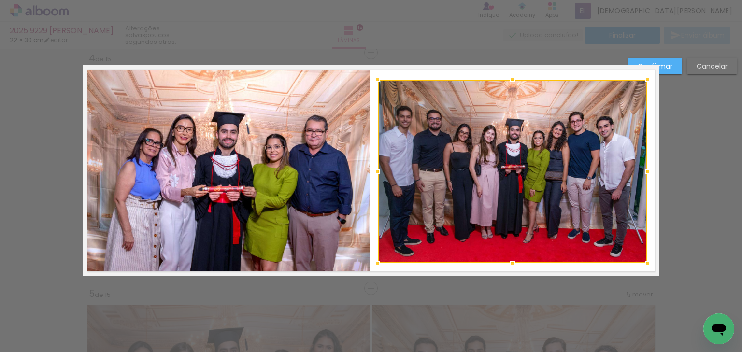
drag, startPoint x: 658, startPoint y: 274, endPoint x: 649, endPoint y: 261, distance: 15.7
click at [649, 261] on div at bounding box center [647, 263] width 19 height 19
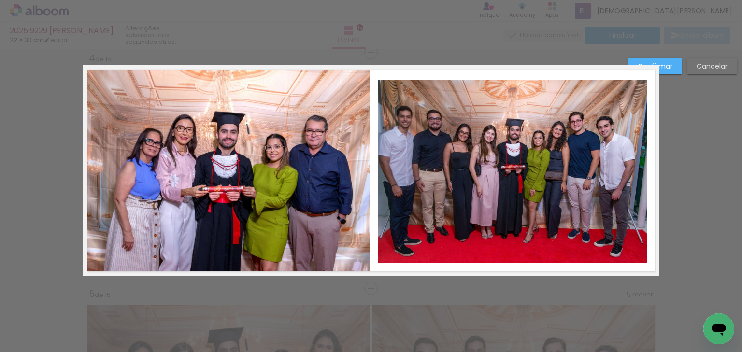
click at [671, 60] on paper-button "Confirmar" at bounding box center [655, 66] width 54 height 16
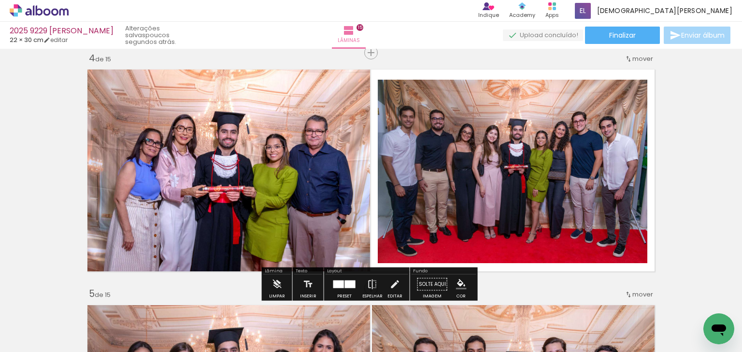
drag, startPoint x: 674, startPoint y: 148, endPoint x: 678, endPoint y: 167, distance: 18.8
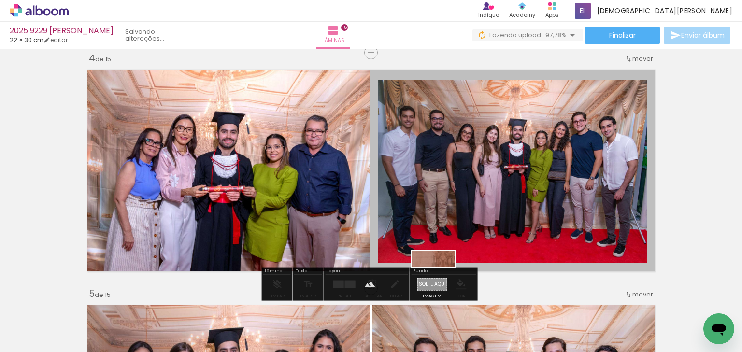
drag, startPoint x: 694, startPoint y: 321, endPoint x: 439, endPoint y: 278, distance: 258.3
click at [440, 280] on quentale-workspace at bounding box center [371, 176] width 742 height 352
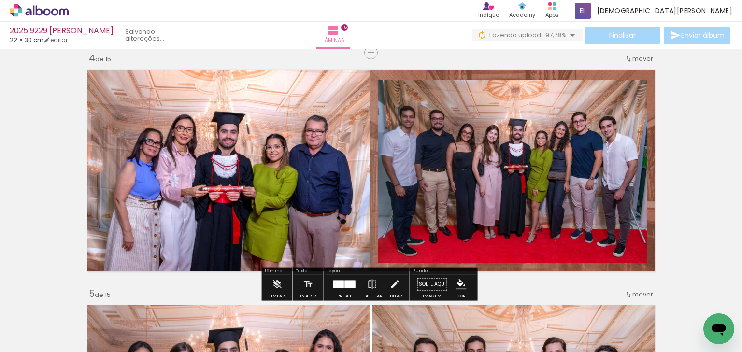
click at [471, 110] on paper-item at bounding box center [476, 112] width 17 height 7
click at [475, 149] on iron-icon "color picker" at bounding box center [478, 151] width 12 height 9
click at [480, 68] on paper-item "#ffffff" at bounding box center [482, 68] width 10 height 10
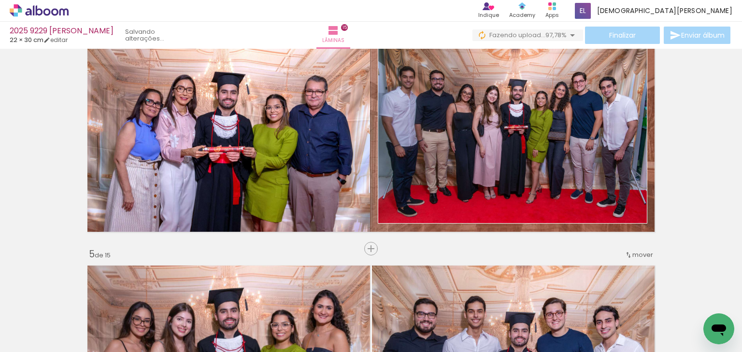
scroll to position [758, 0]
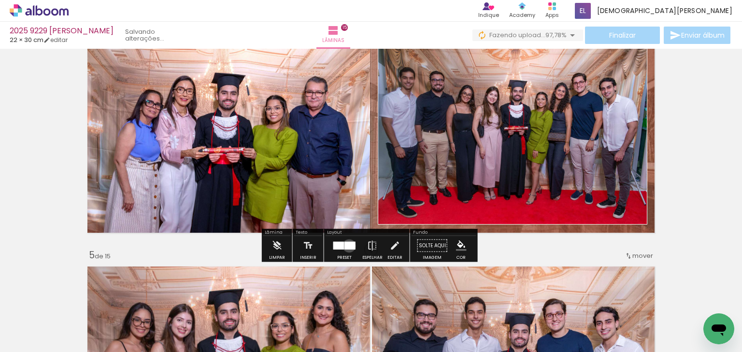
click at [347, 245] on div at bounding box center [350, 246] width 11 height 8
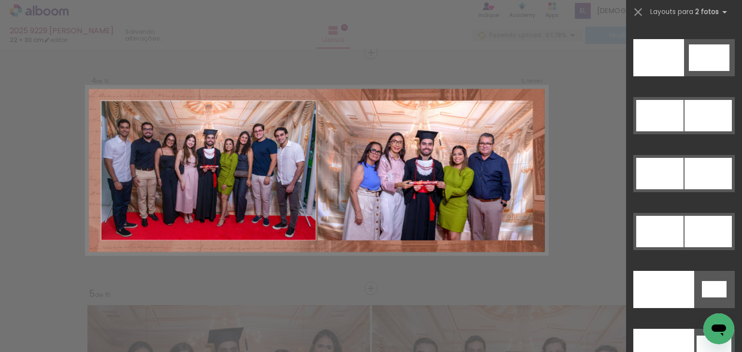
scroll to position [5023, 0]
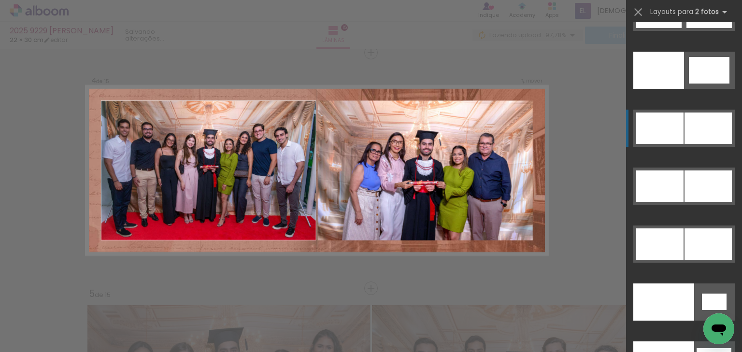
click at [700, 128] on div at bounding box center [708, 128] width 47 height 31
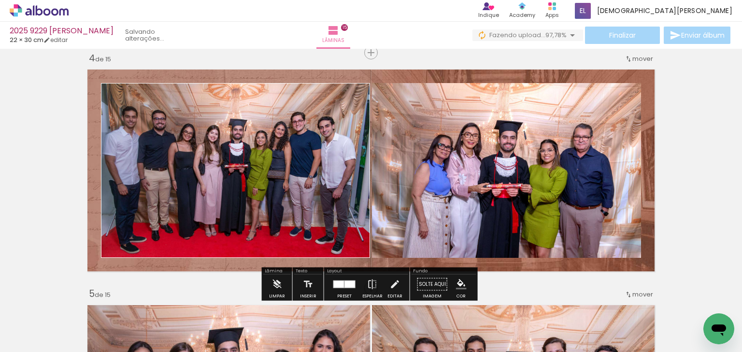
click at [468, 113] on paper-item at bounding box center [470, 116] width 17 height 7
click at [468, 150] on iron-icon "color picker" at bounding box center [472, 154] width 12 height 9
click at [475, 67] on paper-item "#ffffff" at bounding box center [474, 71] width 10 height 10
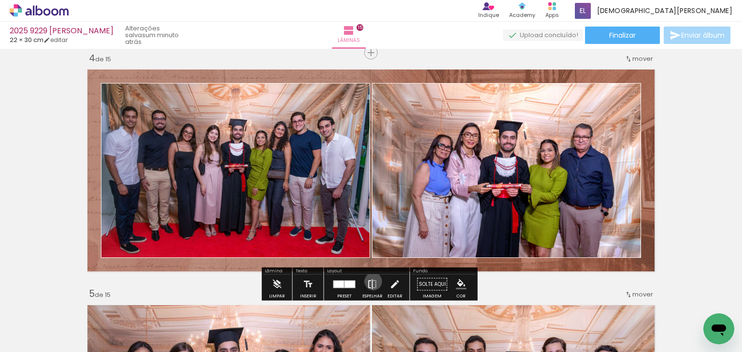
click at [371, 281] on iron-icon at bounding box center [372, 284] width 11 height 19
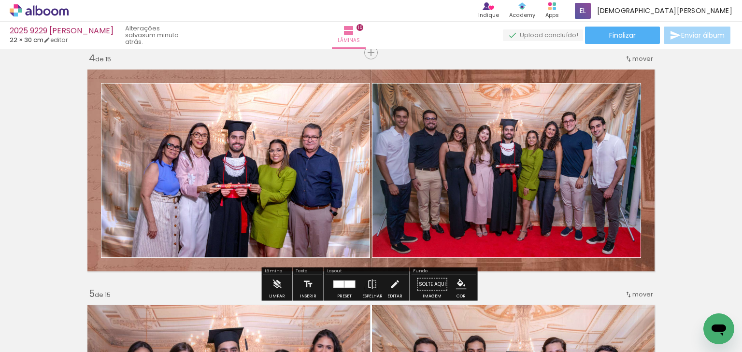
click at [448, 172] on quentale-photo at bounding box center [506, 170] width 269 height 175
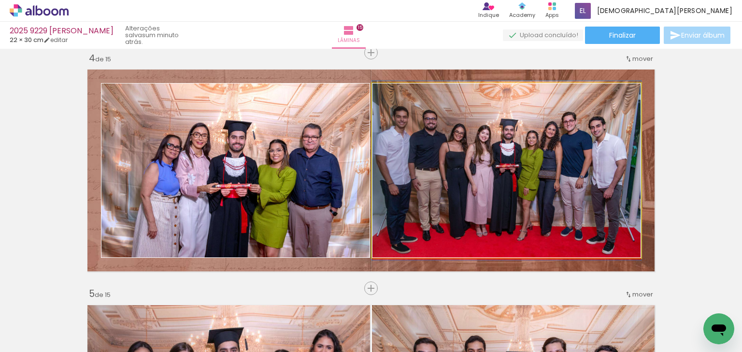
click at [448, 172] on quentale-photo at bounding box center [506, 170] width 269 height 175
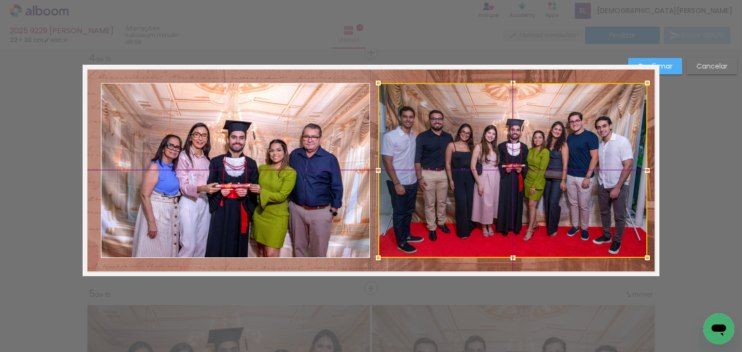
drag, startPoint x: 504, startPoint y: 172, endPoint x: 509, endPoint y: 172, distance: 5.3
click at [509, 172] on div at bounding box center [512, 170] width 269 height 175
click at [345, 172] on quentale-photo at bounding box center [235, 170] width 269 height 175
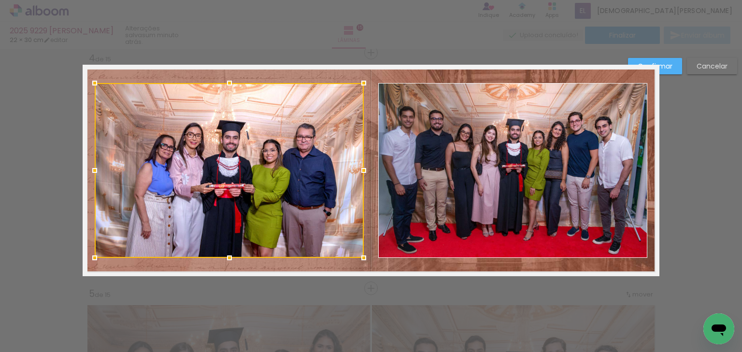
click at [319, 174] on div at bounding box center [229, 170] width 269 height 175
click at [675, 66] on paper-button "Confirmar" at bounding box center [655, 66] width 54 height 16
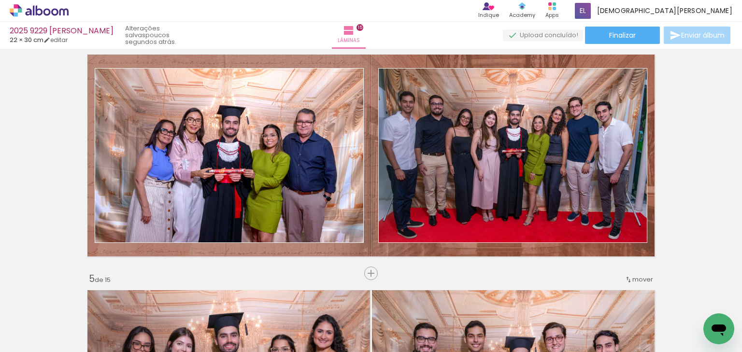
scroll to position [0, 1716]
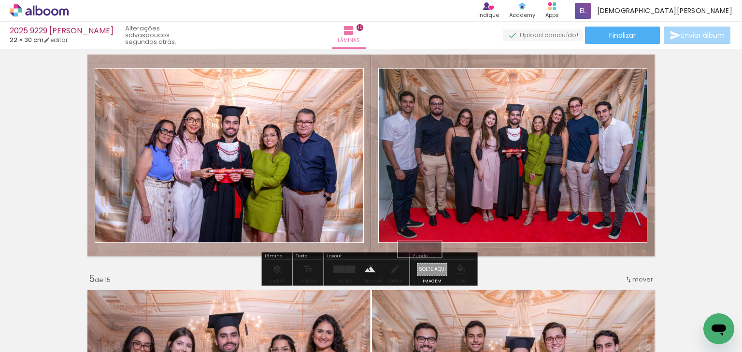
drag, startPoint x: 449, startPoint y: 325, endPoint x: 427, endPoint y: 271, distance: 58.5
click at [427, 271] on quentale-workspace at bounding box center [371, 176] width 742 height 352
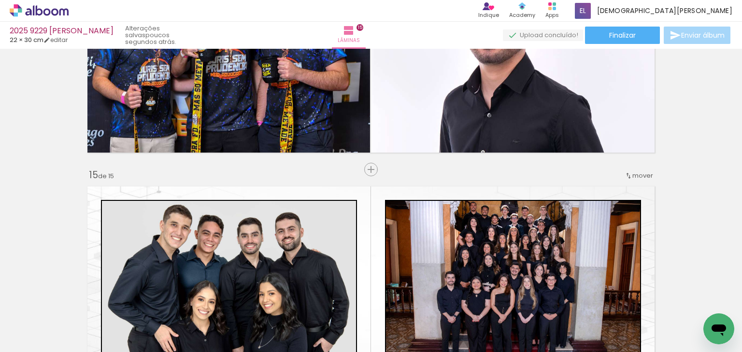
scroll to position [3165, 0]
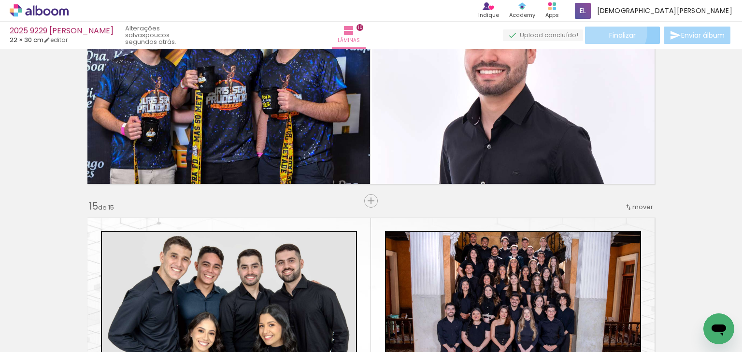
click at [609, 32] on span "Finalizar" at bounding box center [622, 35] width 27 height 7
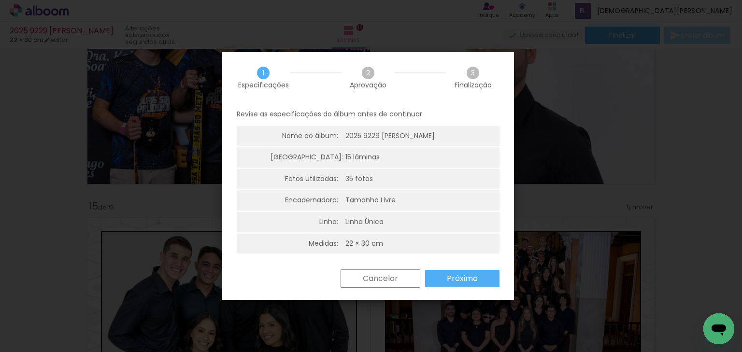
click at [0, 0] on slot "Próximo" at bounding box center [0, 0] width 0 height 0
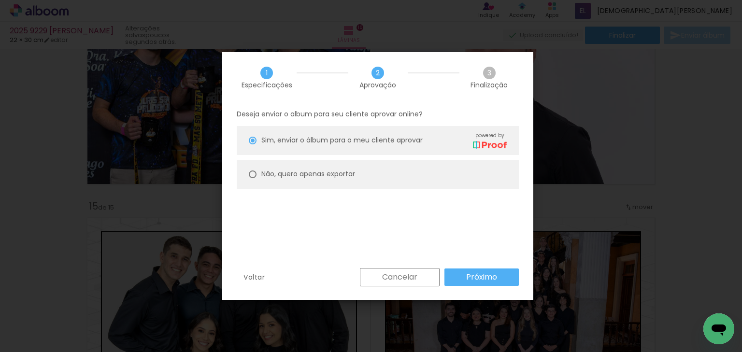
click at [0, 0] on slot "Não, quero apenas exportar" at bounding box center [0, 0] width 0 height 0
type paper-radio-button "on"
click at [0, 0] on slot "Próximo" at bounding box center [0, 0] width 0 height 0
type input "Alta, 300 DPI"
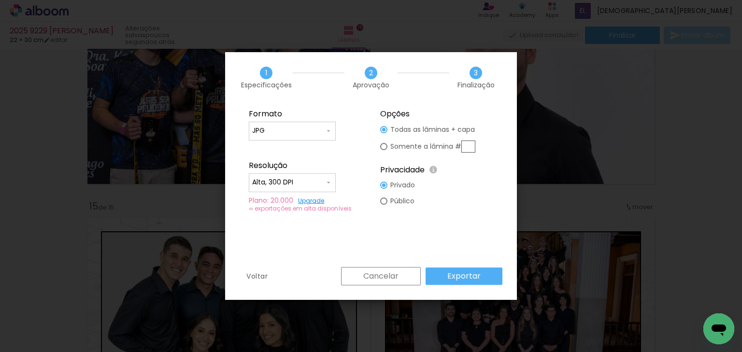
click at [493, 273] on paper-button "Exportar" at bounding box center [464, 276] width 77 height 17
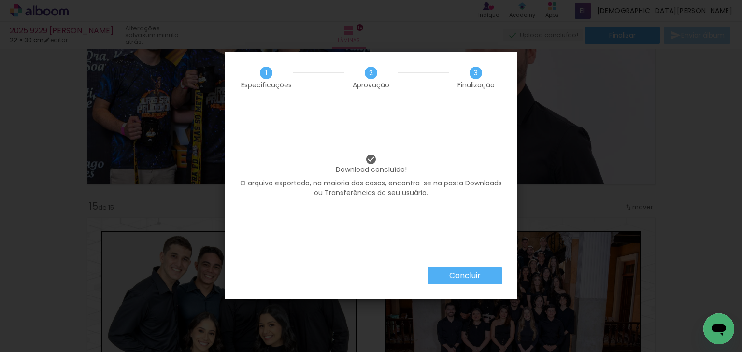
click at [0, 0] on slot "Concluir" at bounding box center [0, 0] width 0 height 0
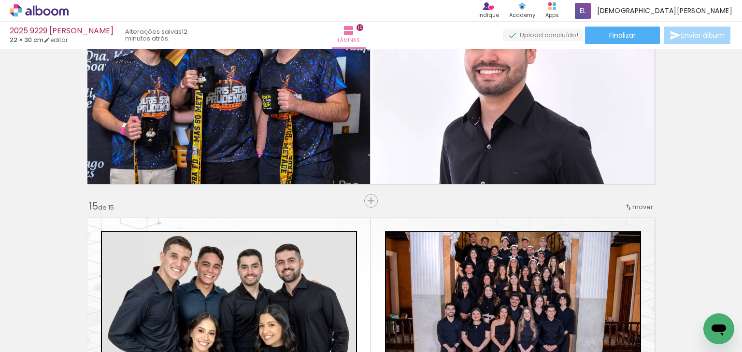
scroll to position [0, 1716]
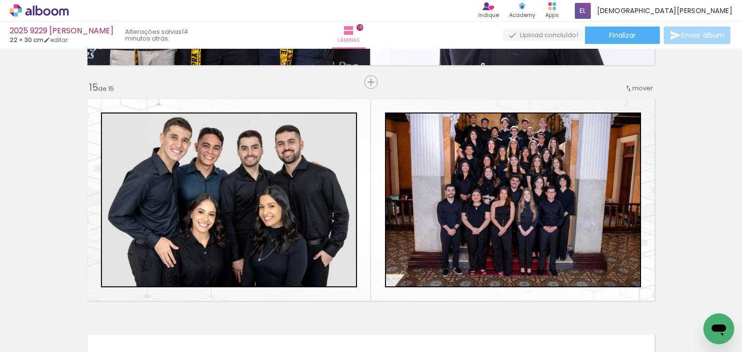
scroll to position [3281, 0]
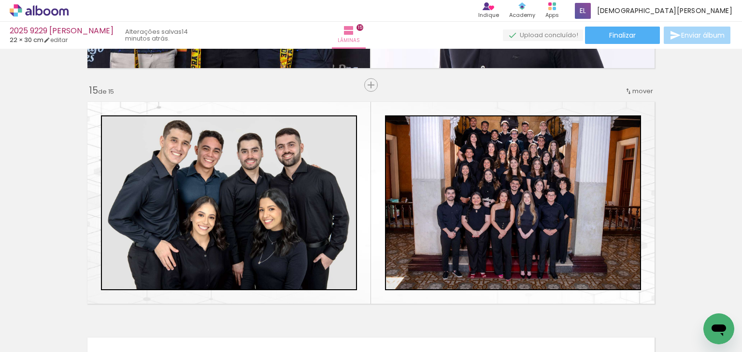
scroll to position [0, 1716]
